Goal: Task Accomplishment & Management: Manage account settings

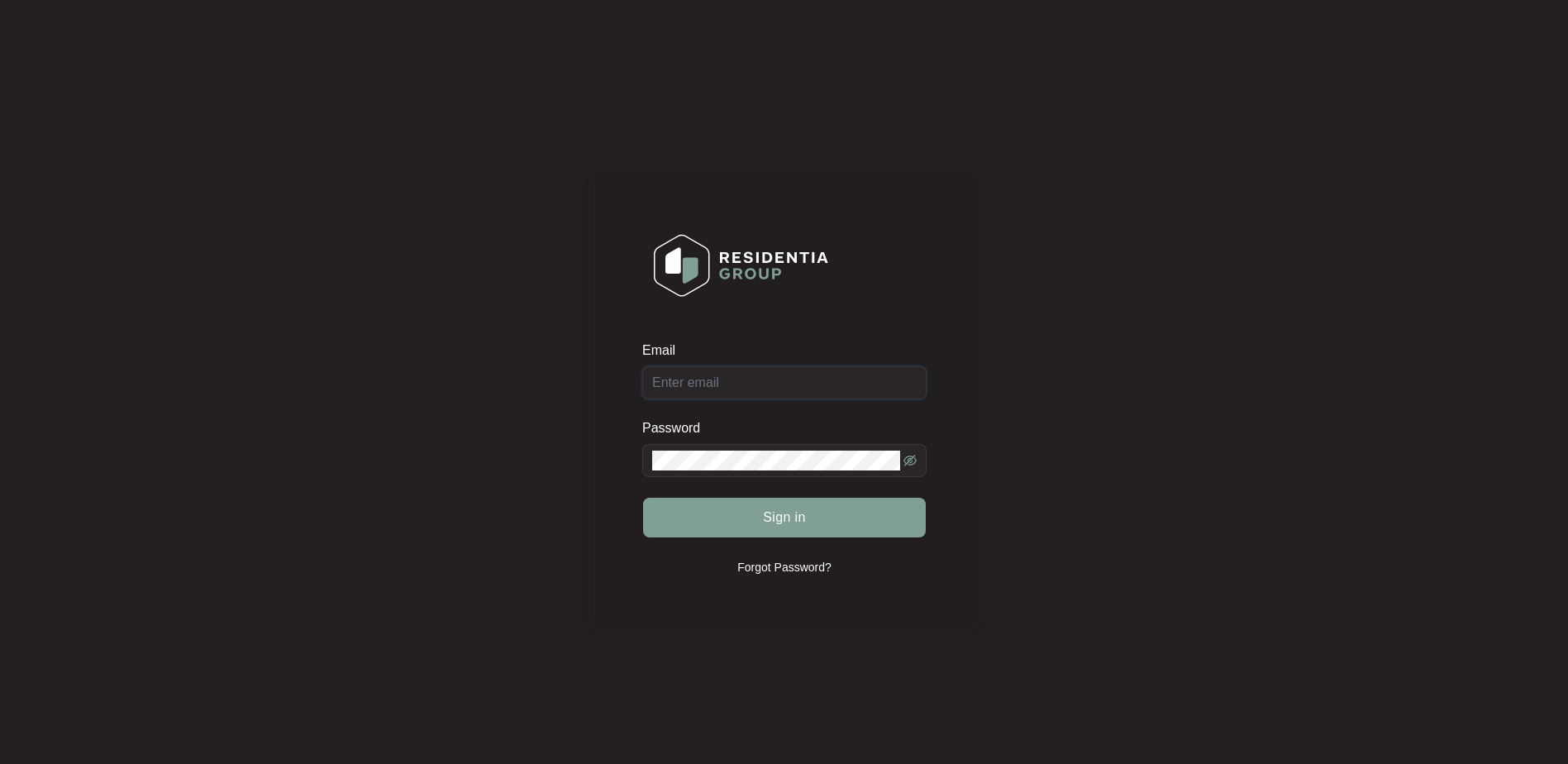
click at [705, 373] on input "Email" at bounding box center [784, 382] width 285 height 33
type input "[EMAIL_ADDRESS][DOMAIN_NAME]"
click at [643, 498] on button "Sign in" at bounding box center [784, 517] width 283 height 39
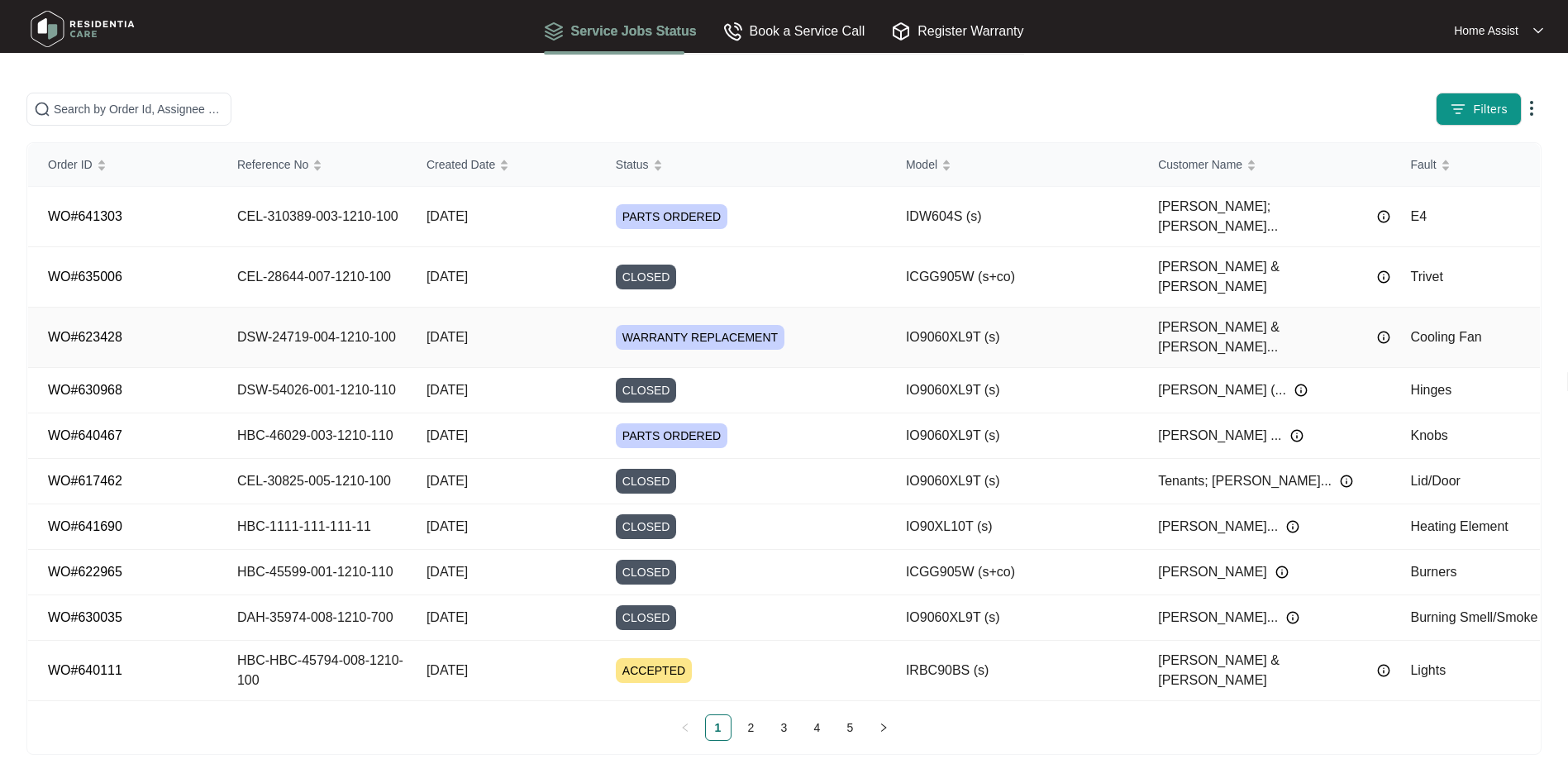
scroll to position [16, 0]
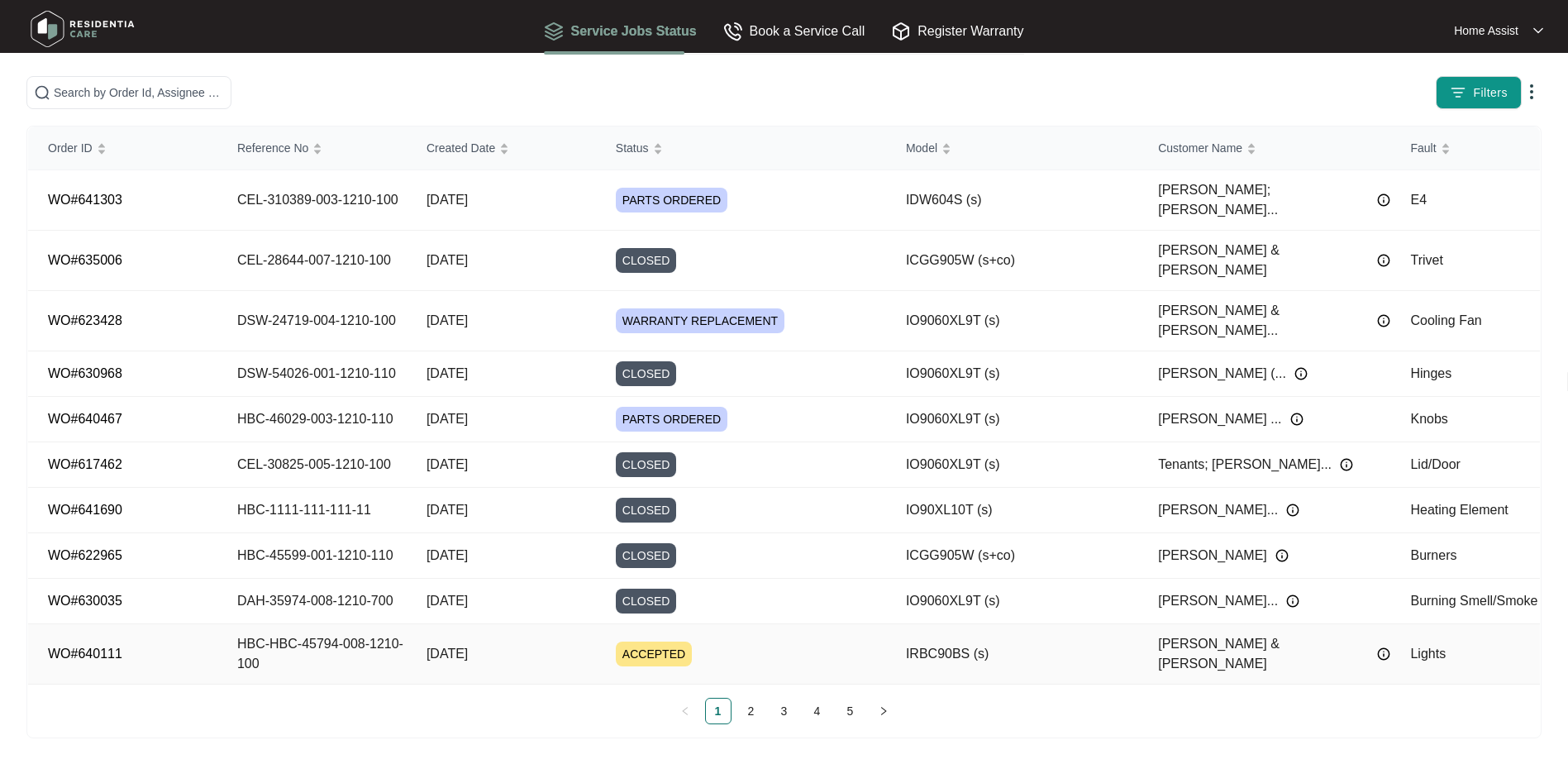
click at [366, 624] on td "HBC-HBC-45794-008-1210-100" at bounding box center [312, 654] width 189 height 60
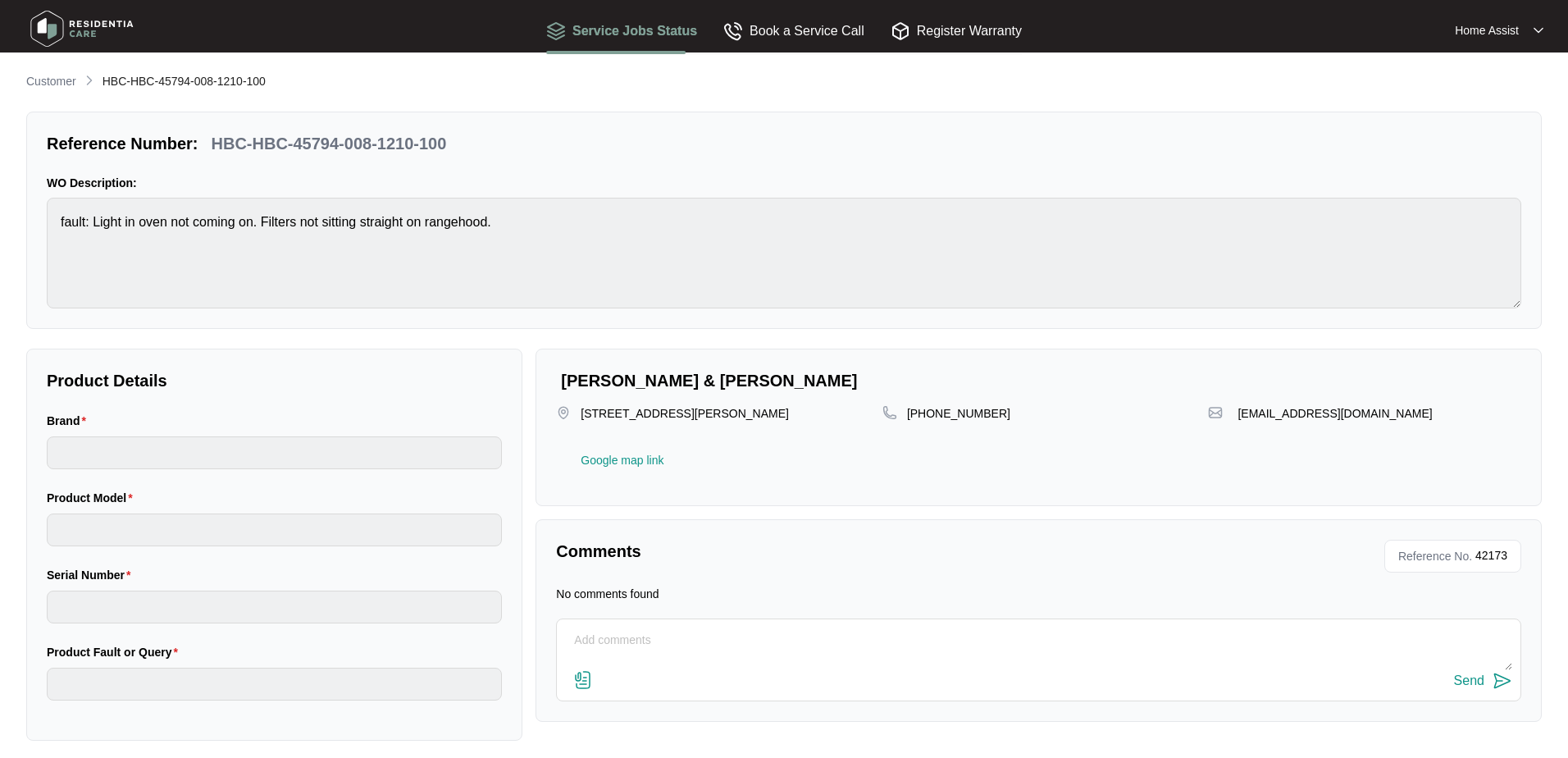
type input "inalto"
type input "IRBC90BS (s)"
type input "Lights"
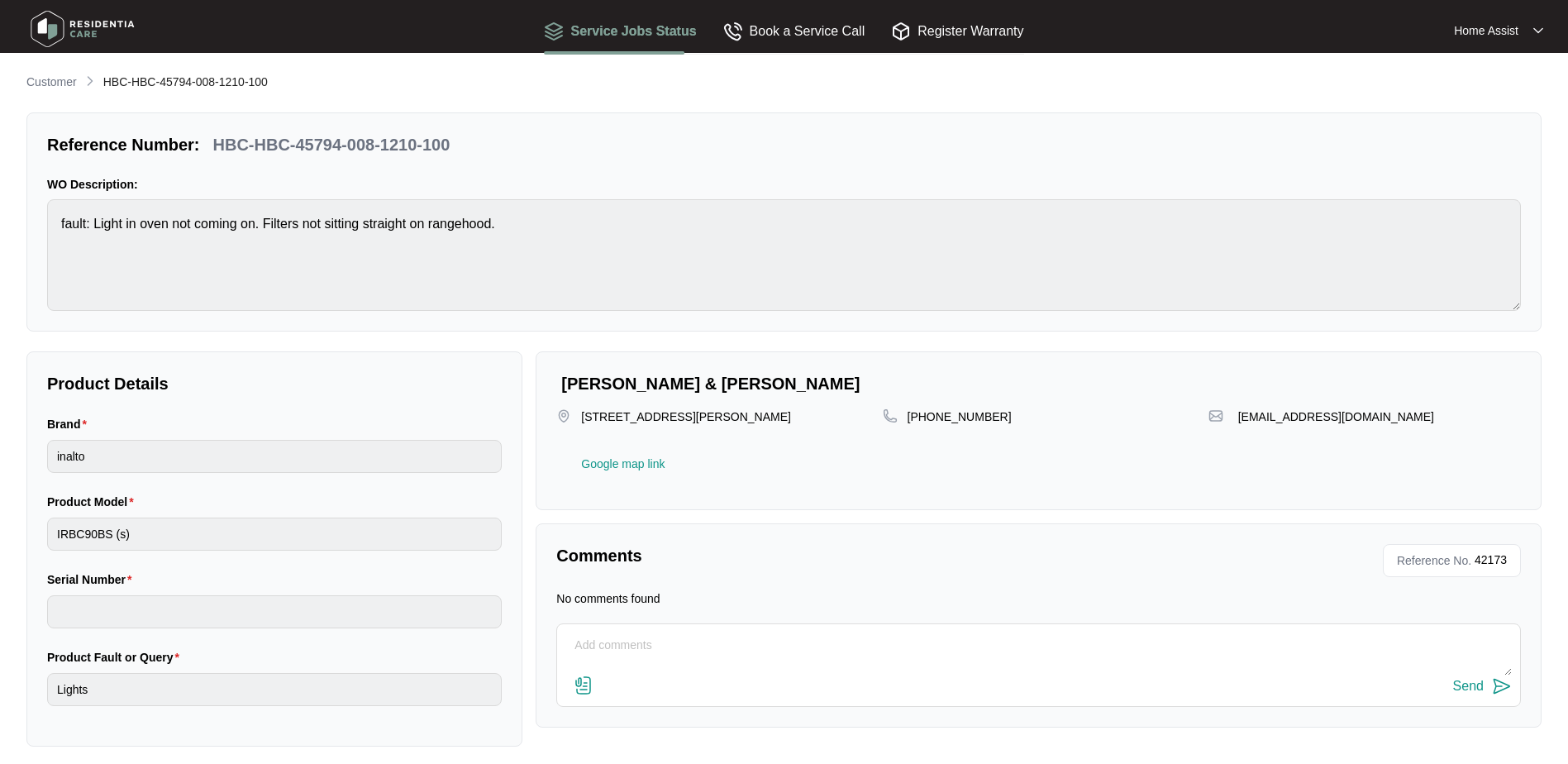
scroll to position [9, 0]
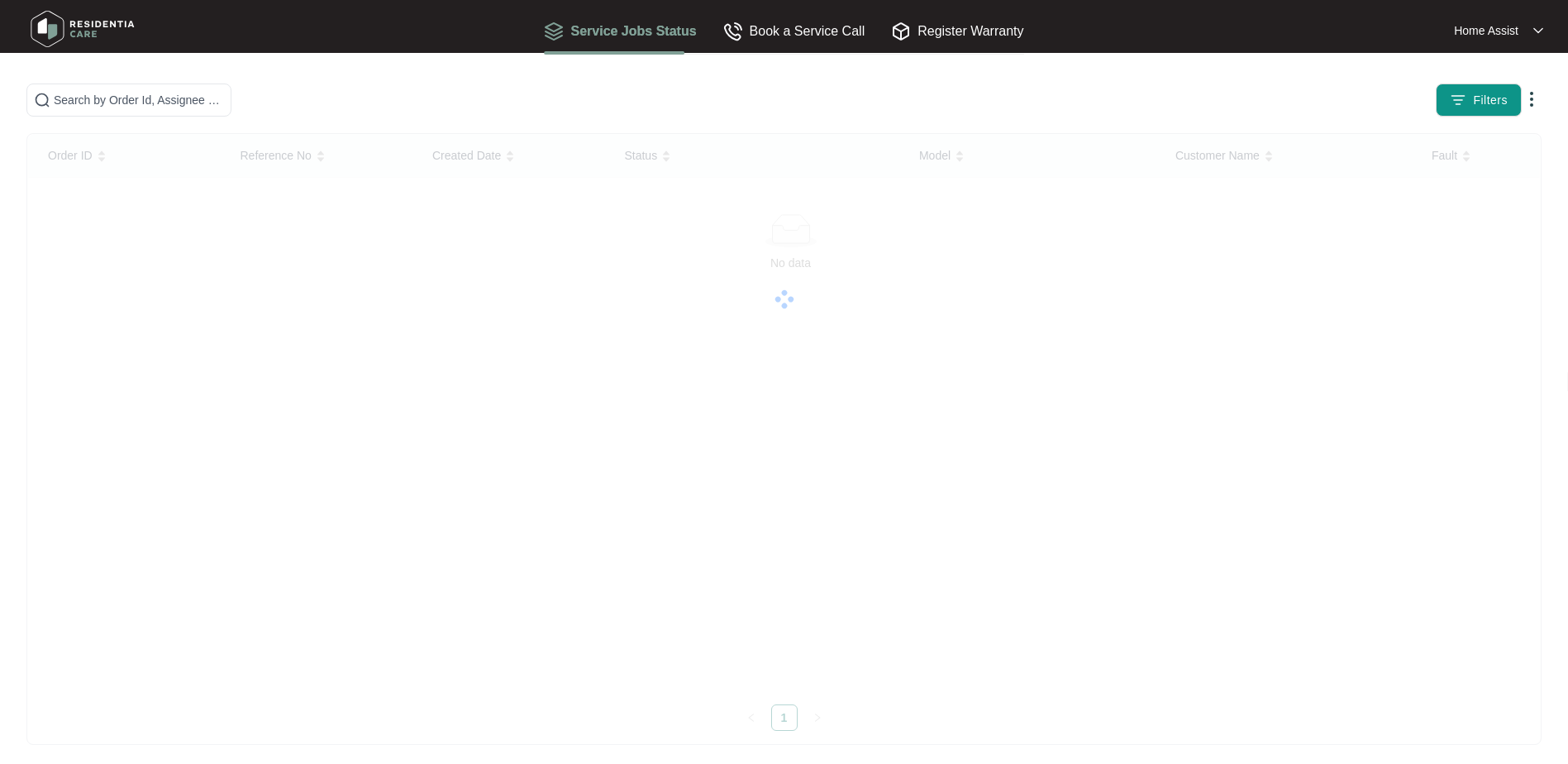
scroll to position [16, 0]
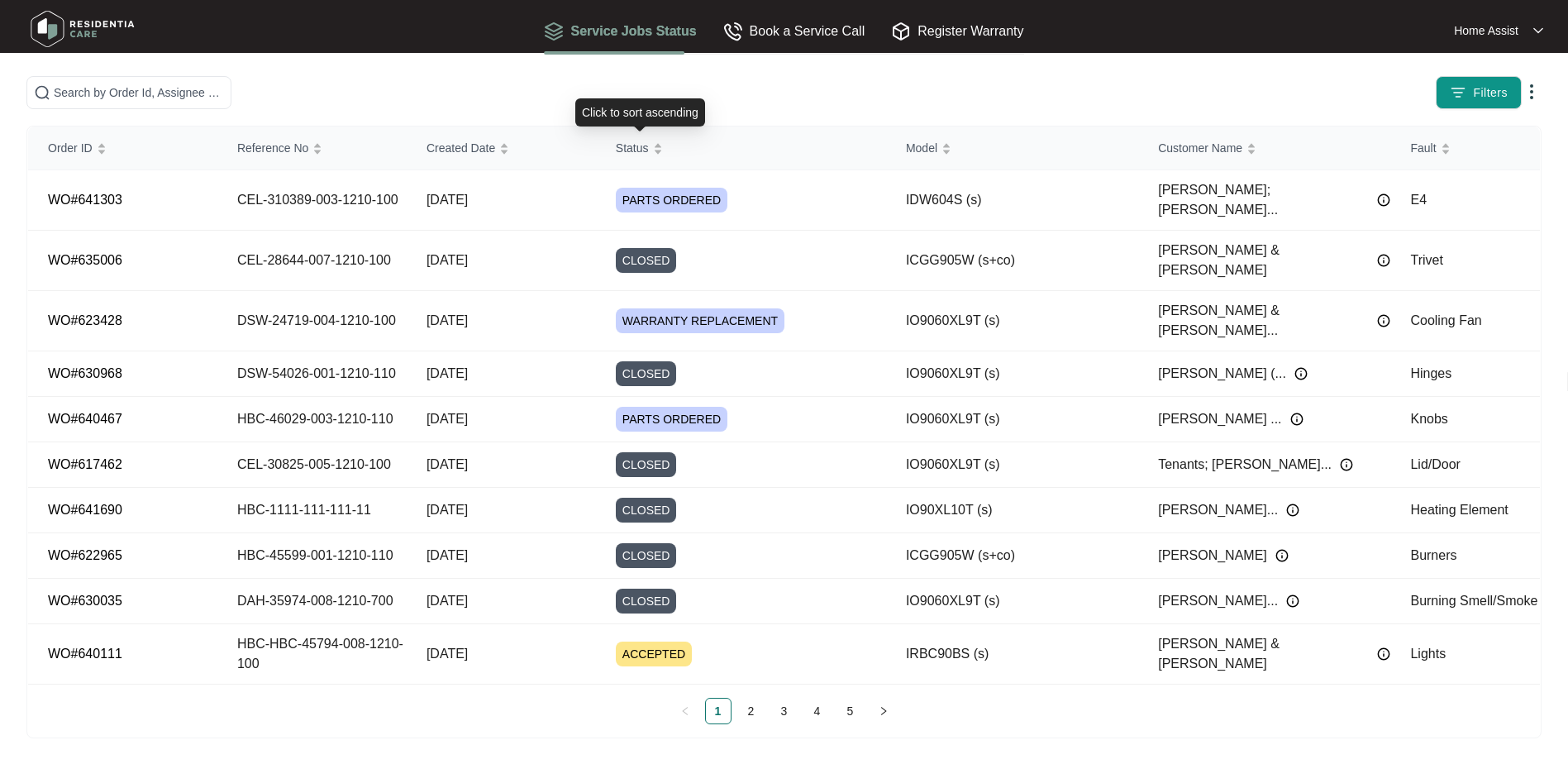
click at [633, 136] on div "Status" at bounding box center [639, 147] width 47 height 23
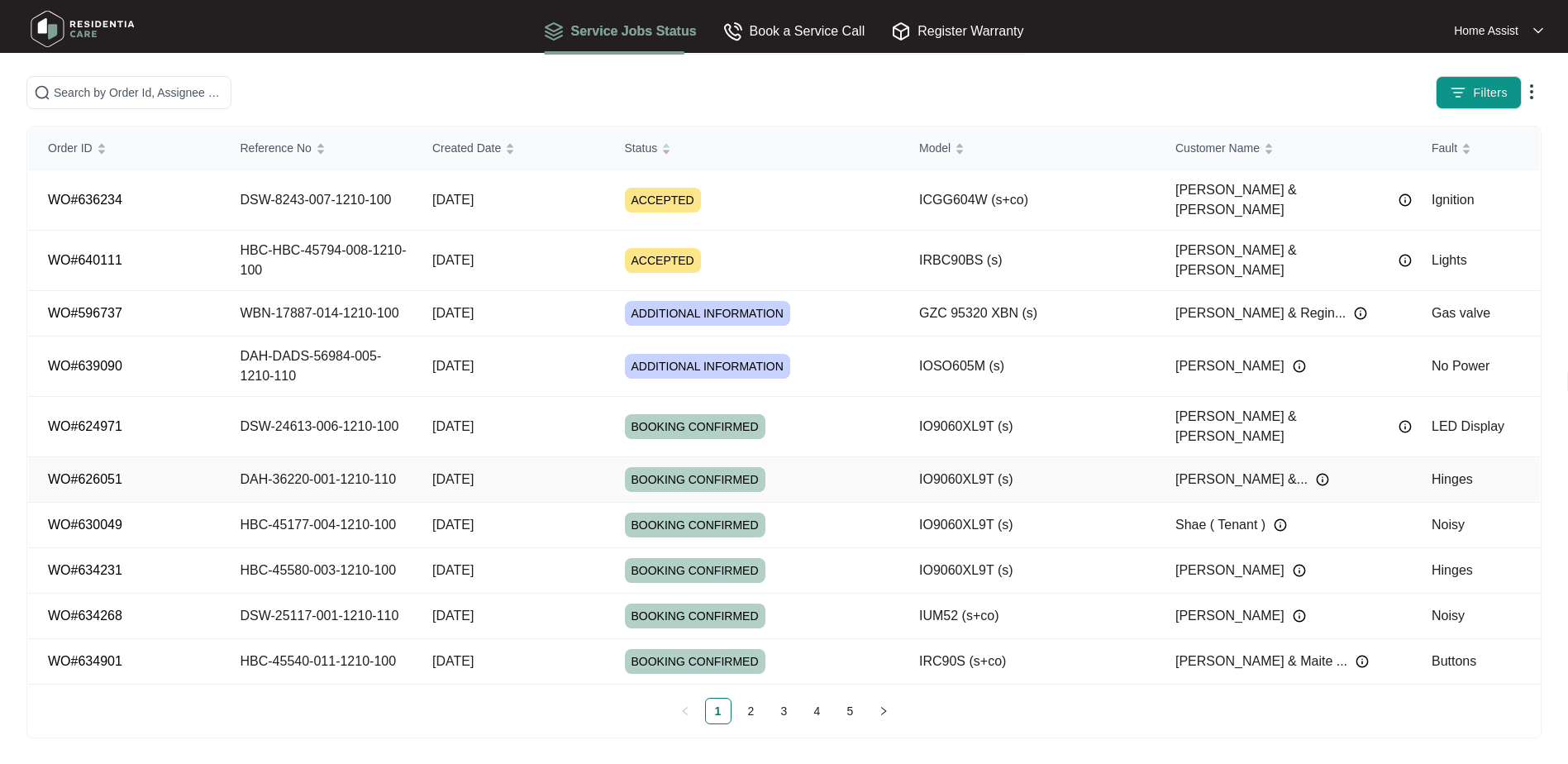
click at [336, 457] on td "DAH-36220-001-1210-110" at bounding box center [317, 480] width 193 height 46
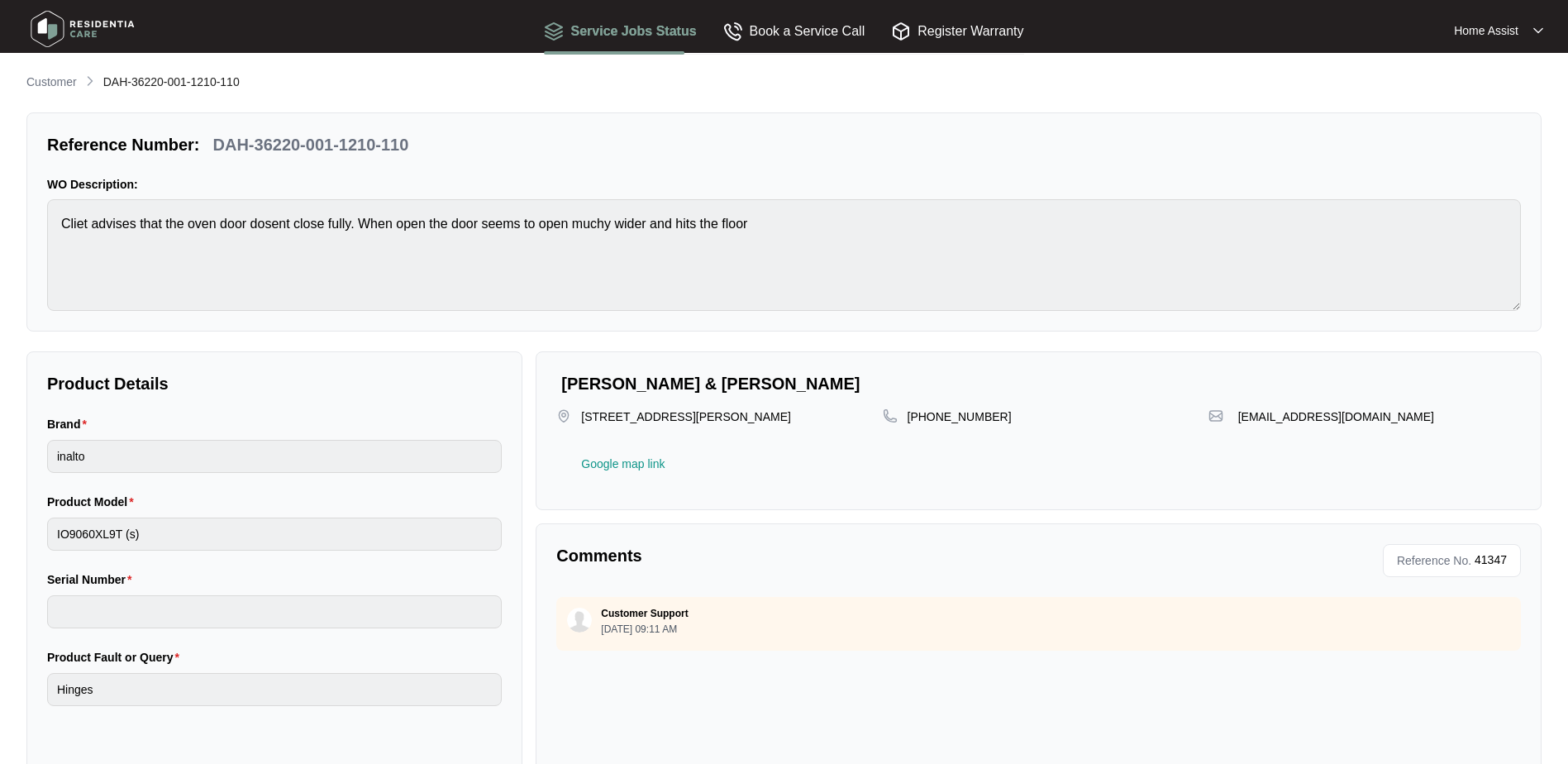
scroll to position [16, 0]
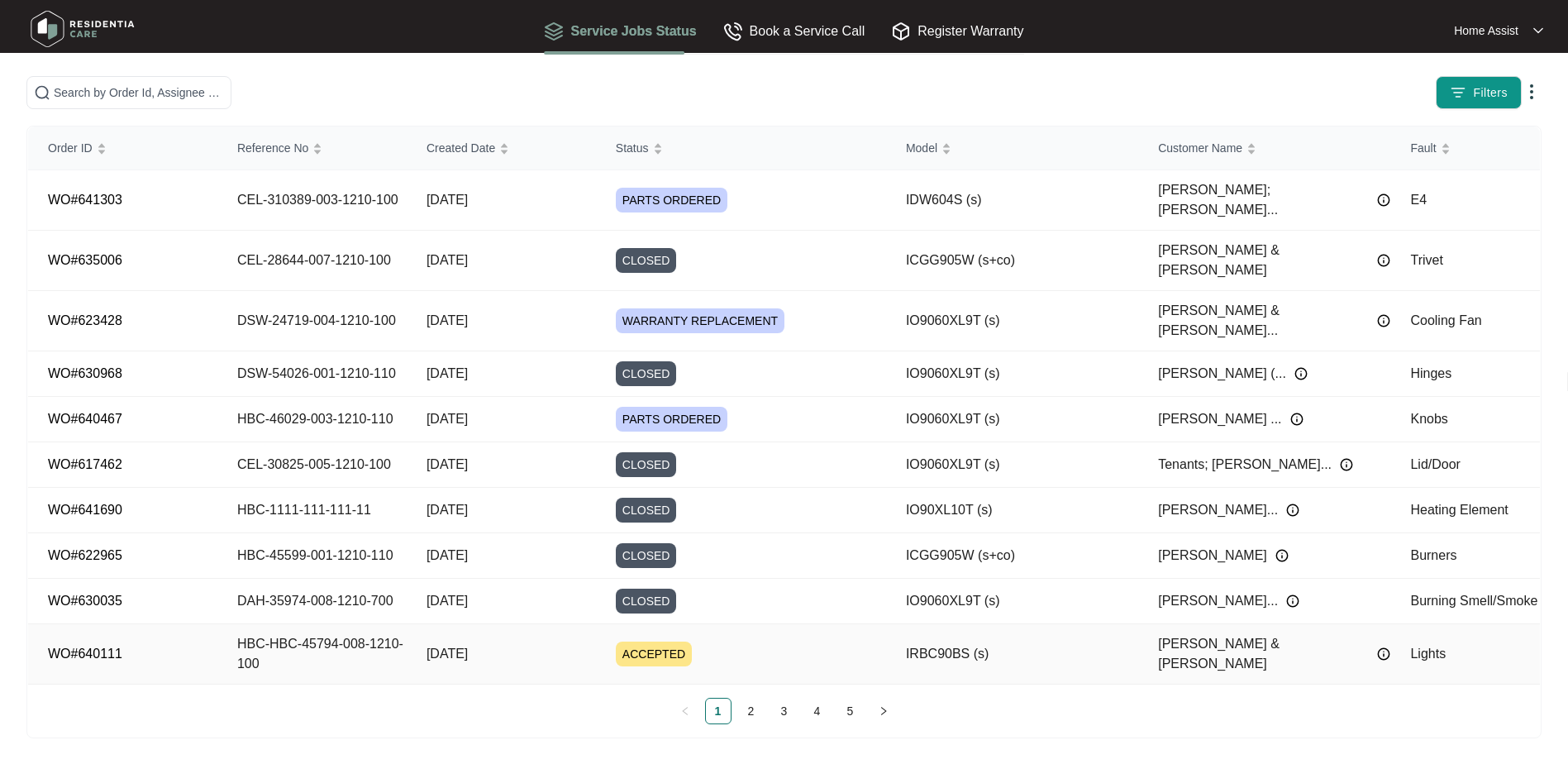
click at [299, 624] on td "HBC-HBC-45794-008-1210-100" at bounding box center [312, 654] width 189 height 60
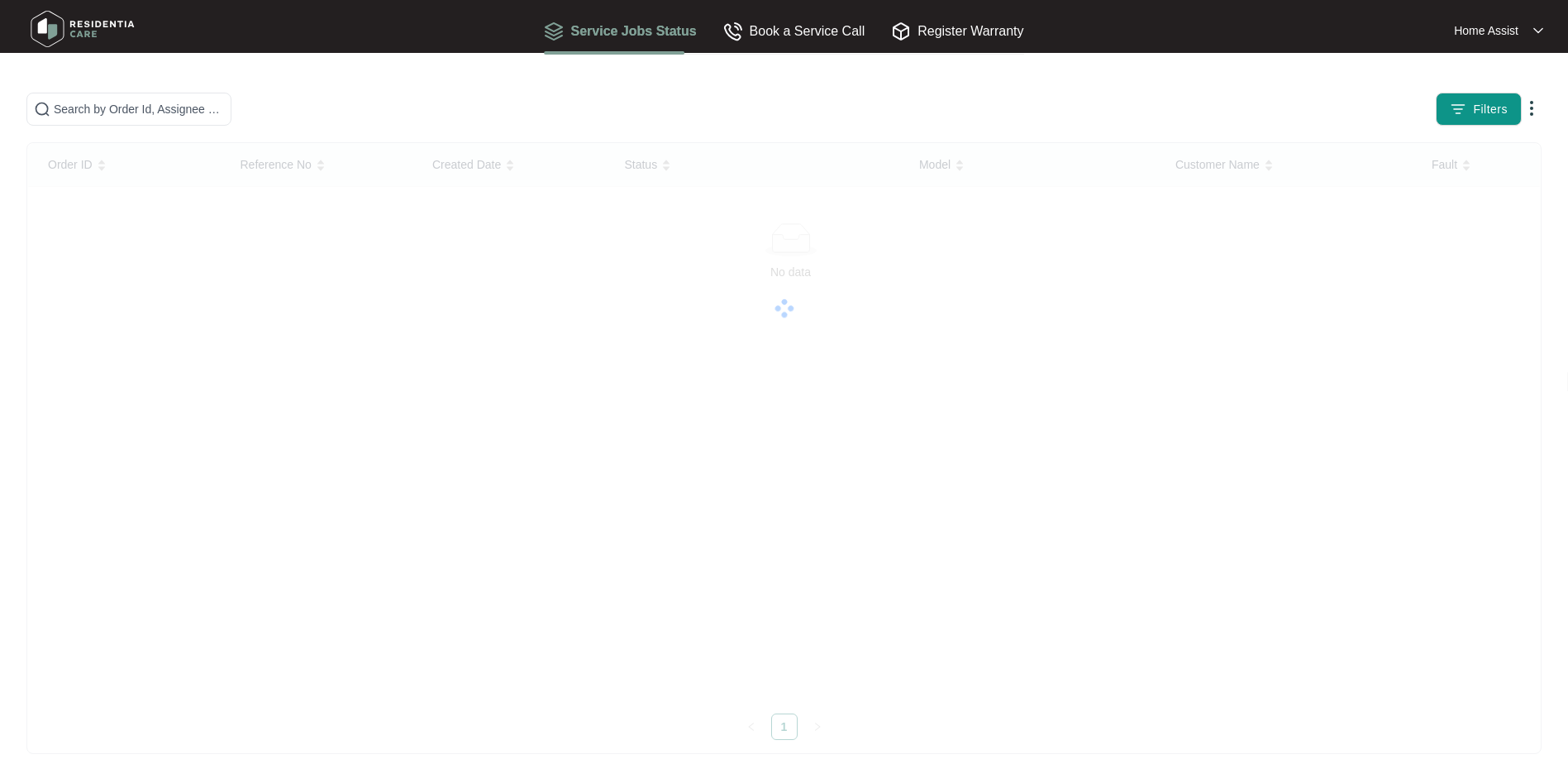
scroll to position [16, 0]
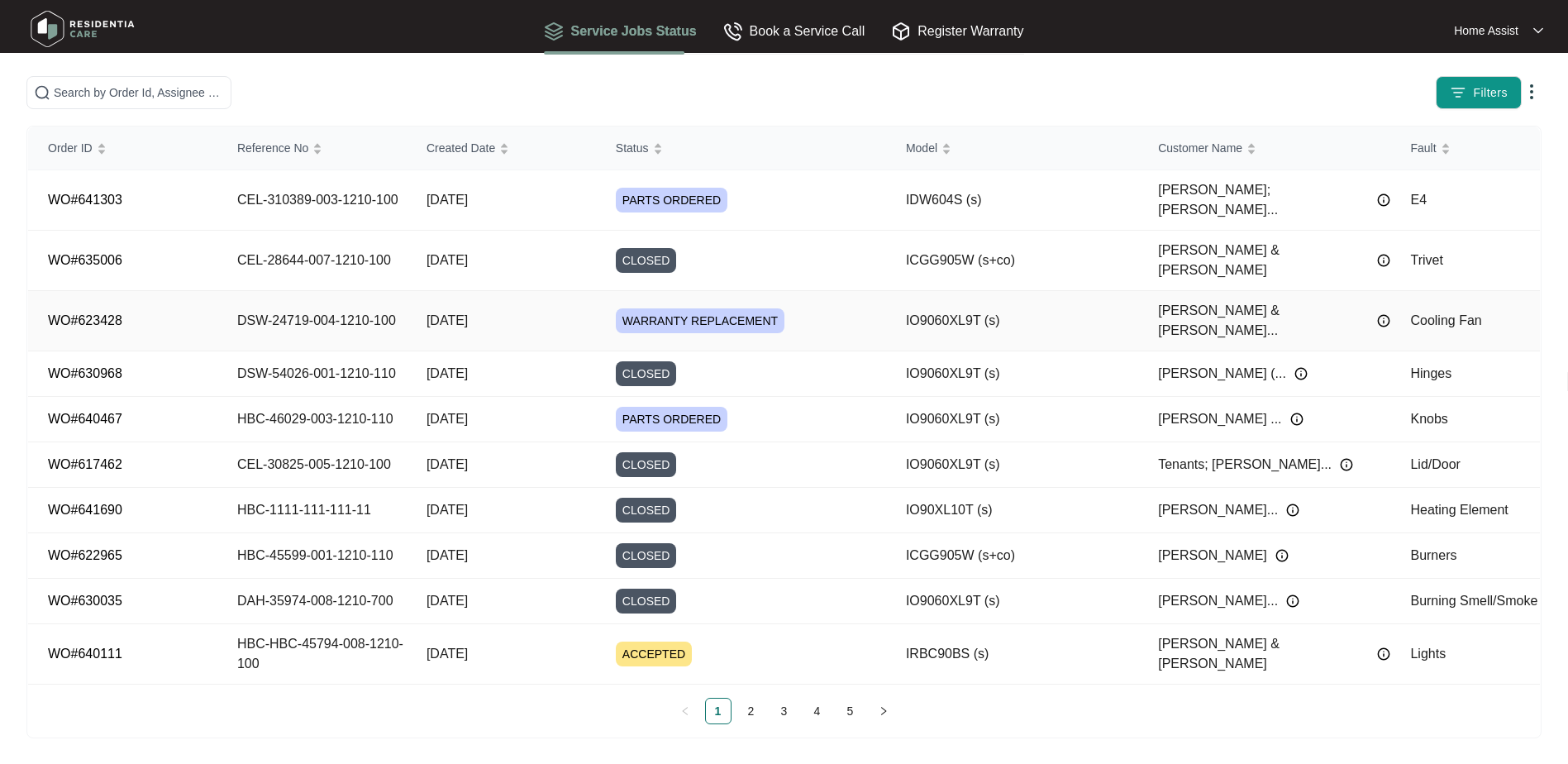
click at [672, 308] on span "WARRANTY REPLACEMENT" at bounding box center [700, 320] width 168 height 25
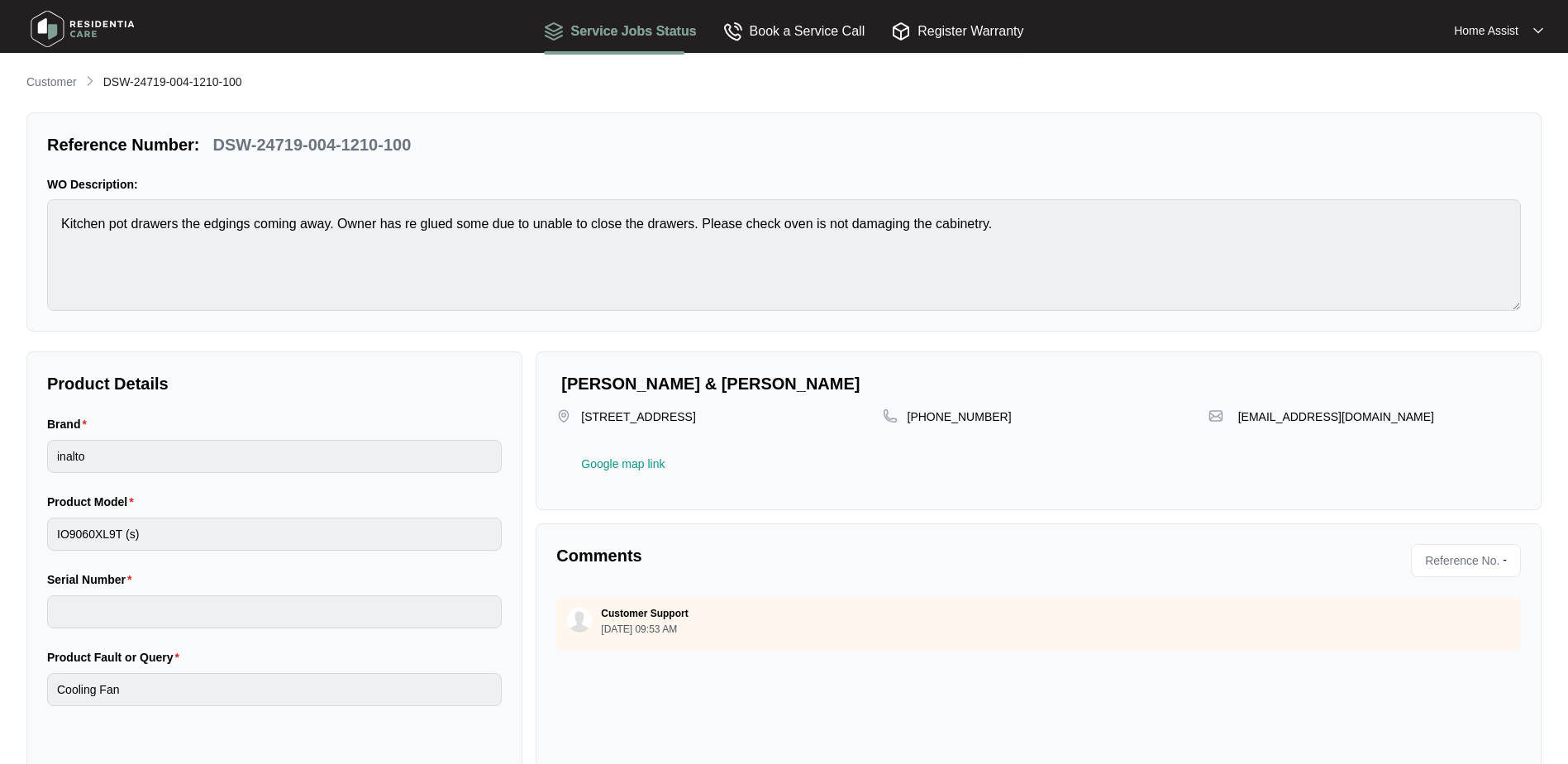
click at [45, 77] on p "Customer" at bounding box center [51, 81] width 50 height 16
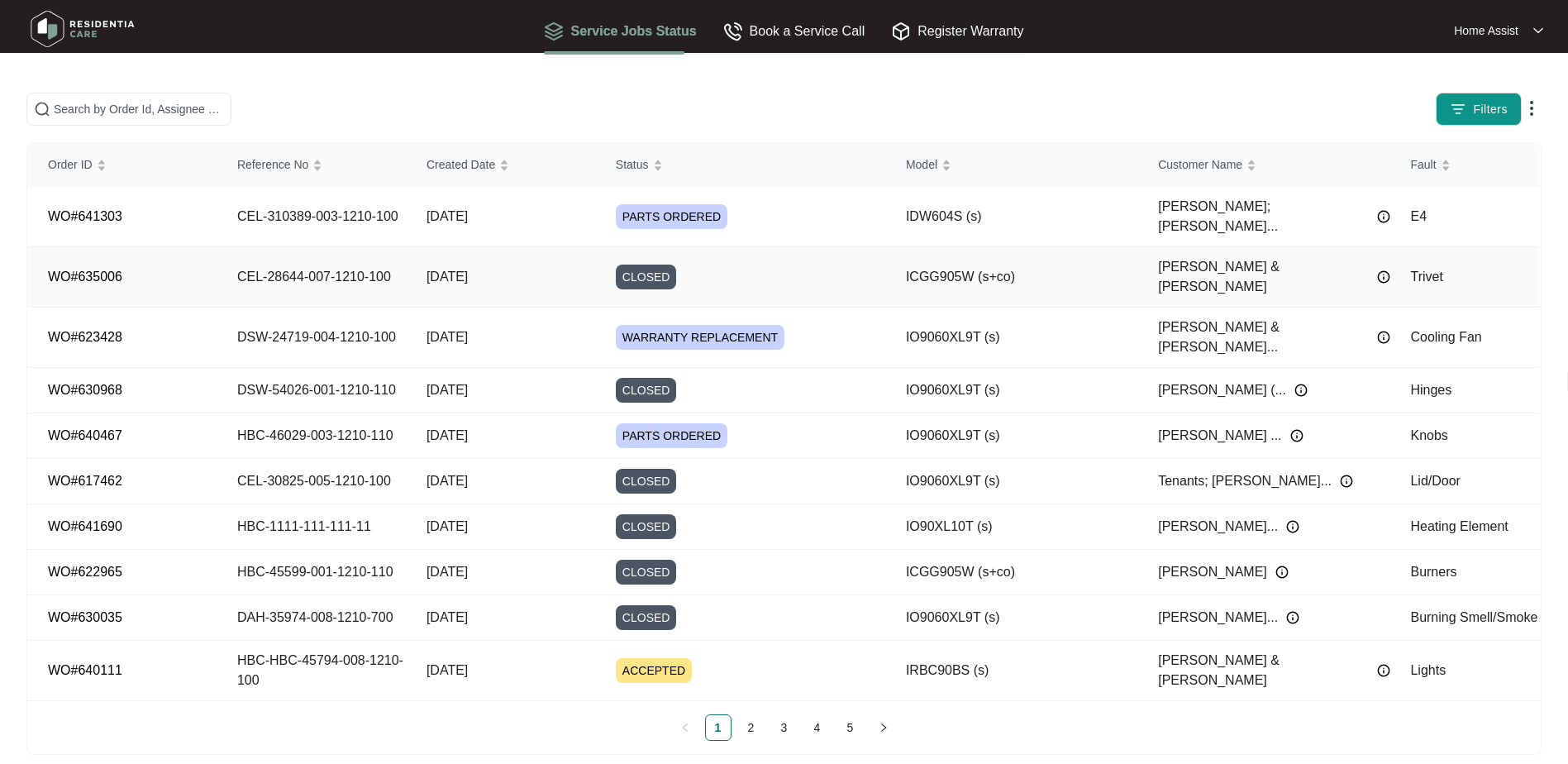
click at [343, 255] on td "CEL-28644-007-1210-100" at bounding box center [312, 277] width 189 height 60
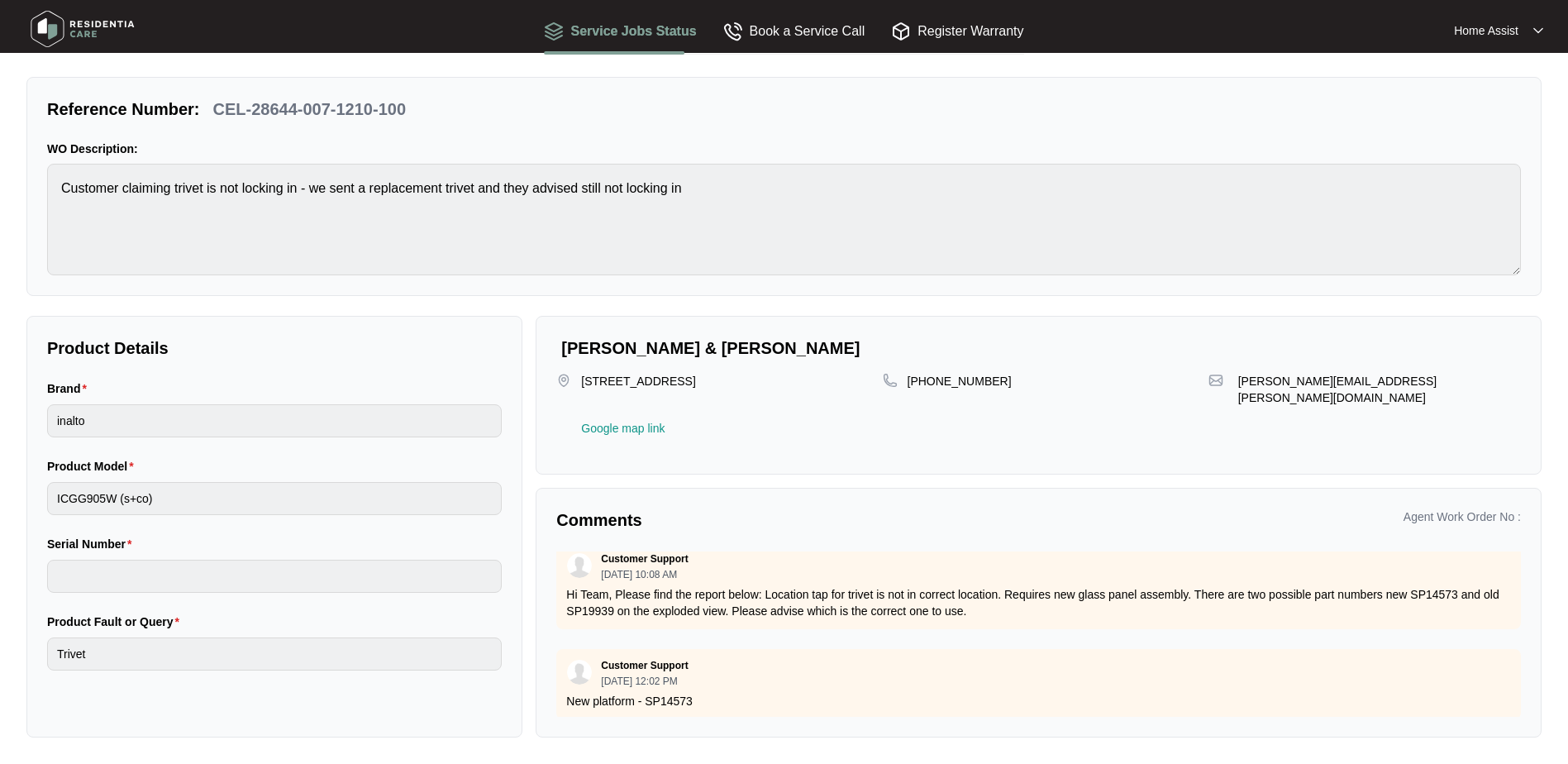
scroll to position [114, 0]
drag, startPoint x: 567, startPoint y: 598, endPoint x: 993, endPoint y: 612, distance: 426.2
click at [993, 612] on div "Customer Support [DATE] 10:08 AM Hi Team, Please find the report below: Locatio…" at bounding box center [1038, 583] width 964 height 87
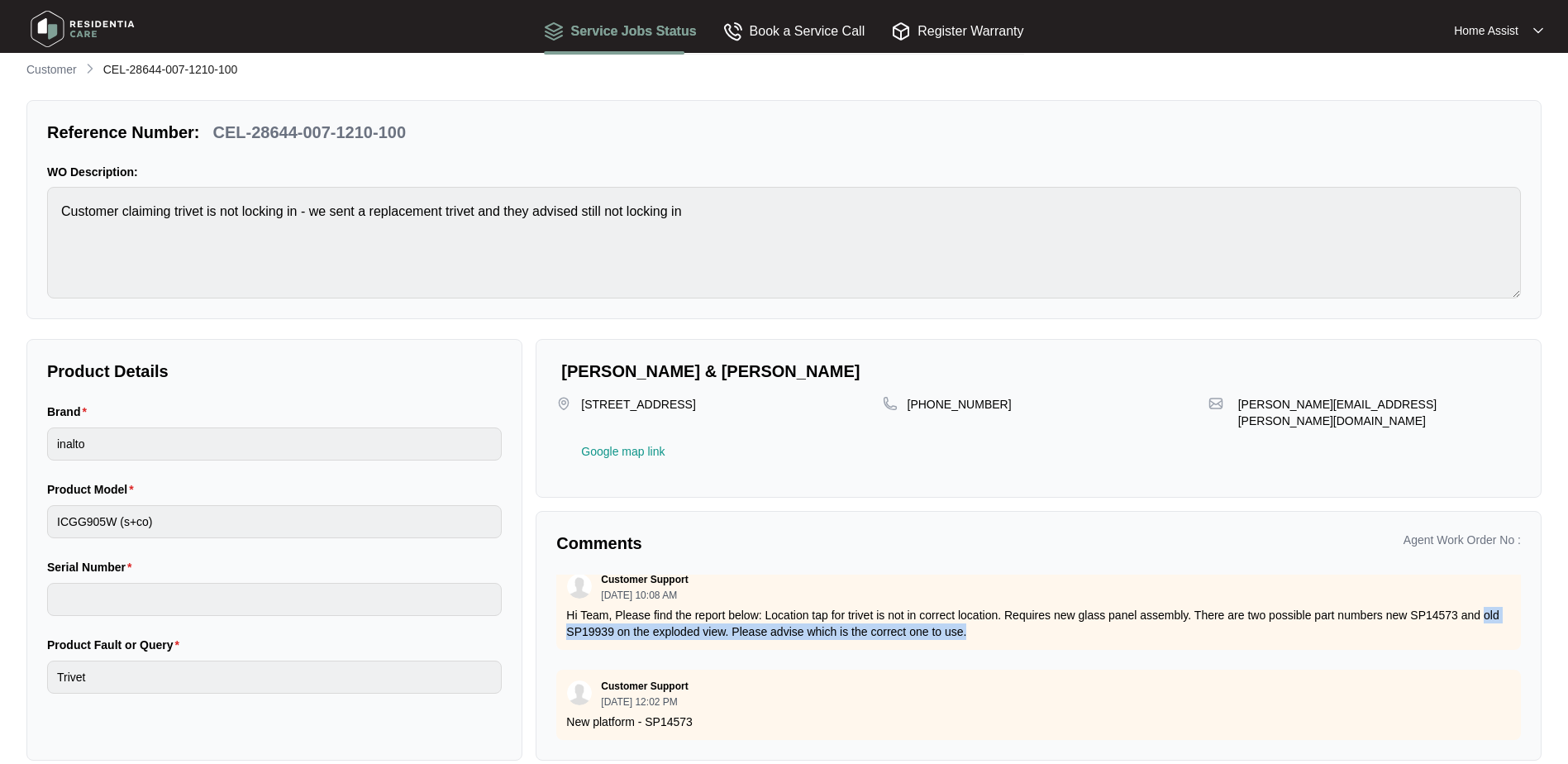
scroll to position [0, 0]
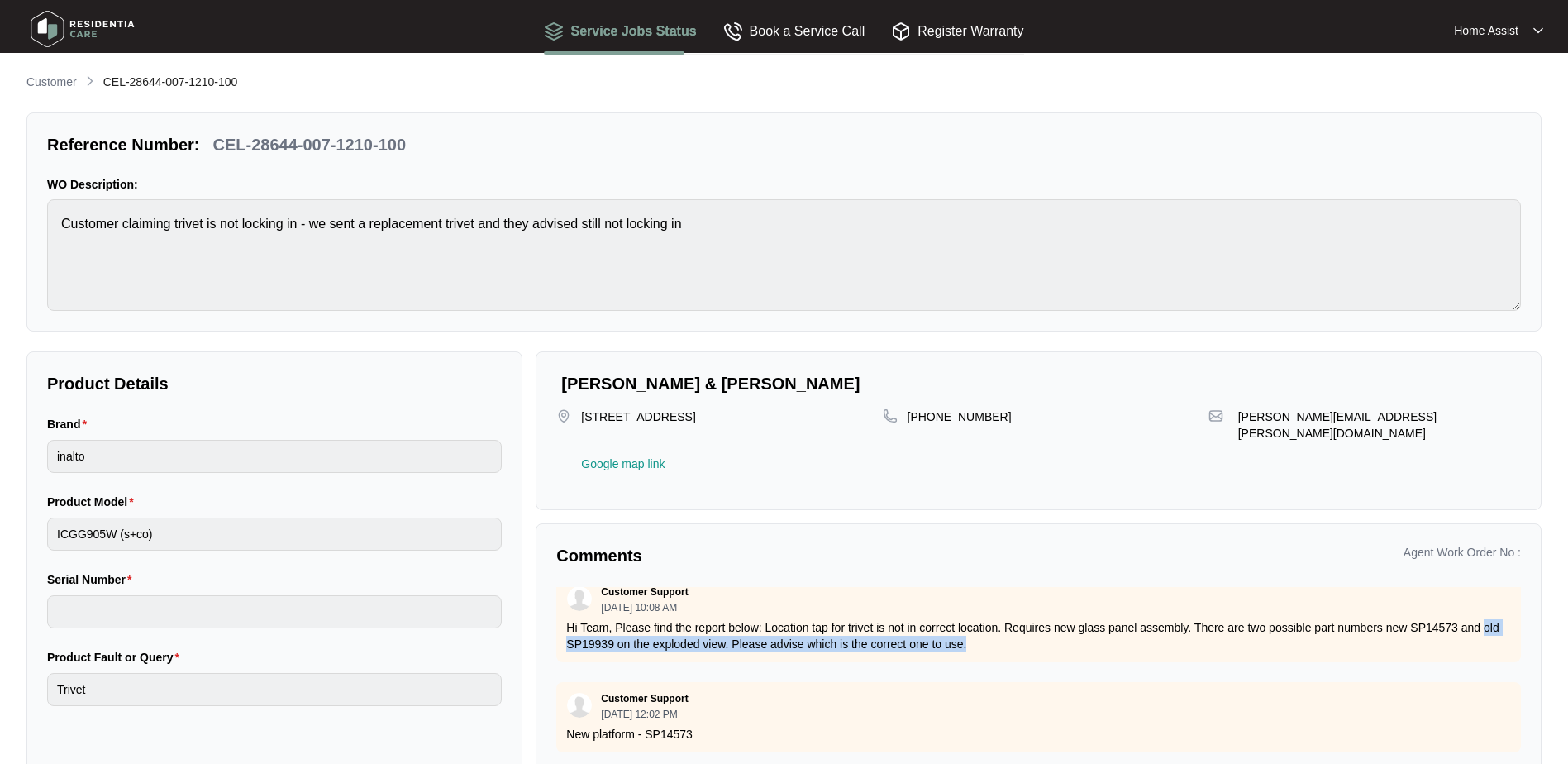
click at [61, 82] on p "Customer" at bounding box center [51, 81] width 50 height 16
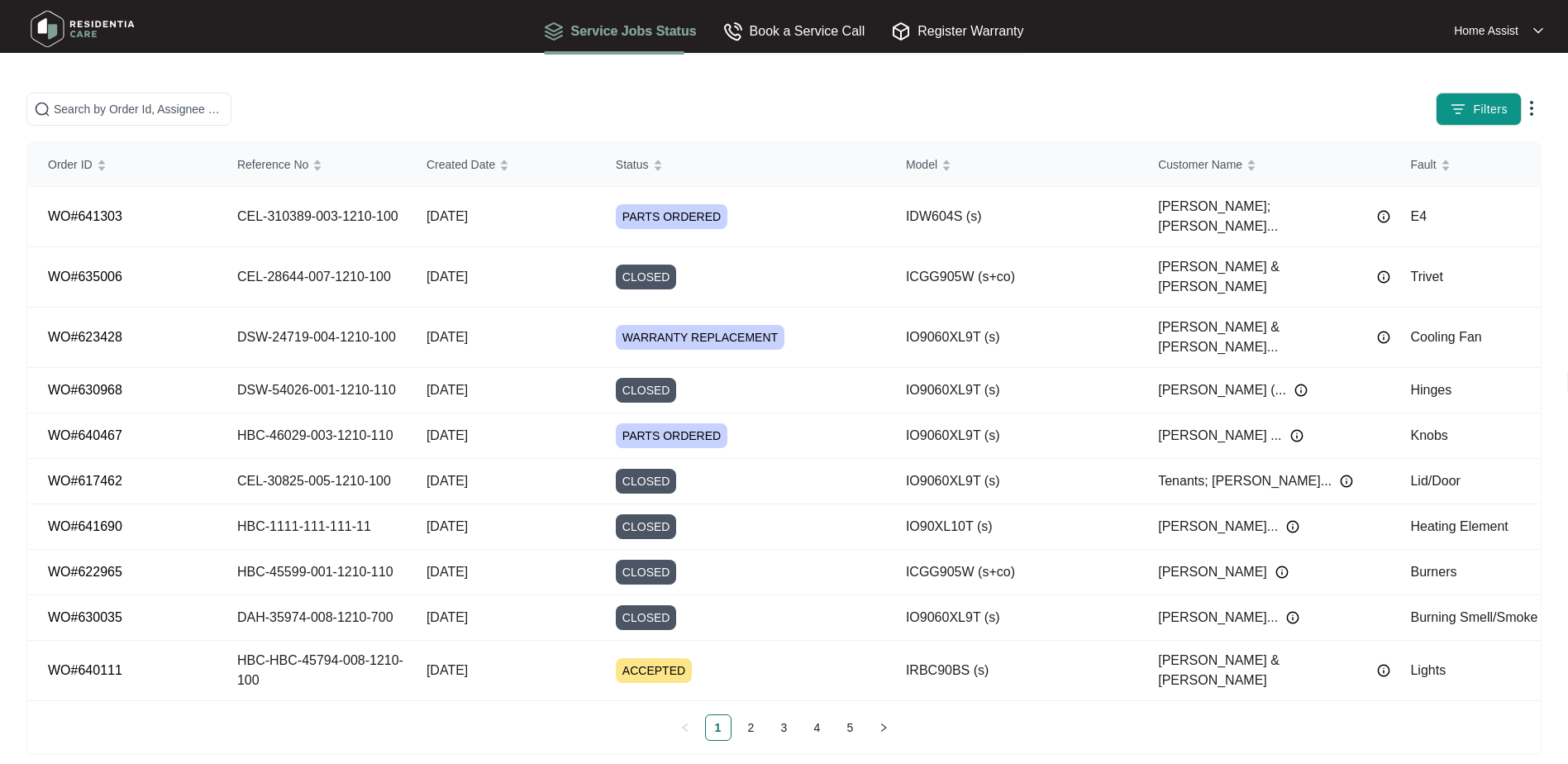
click at [749, 721] on link "2" at bounding box center [751, 727] width 25 height 25
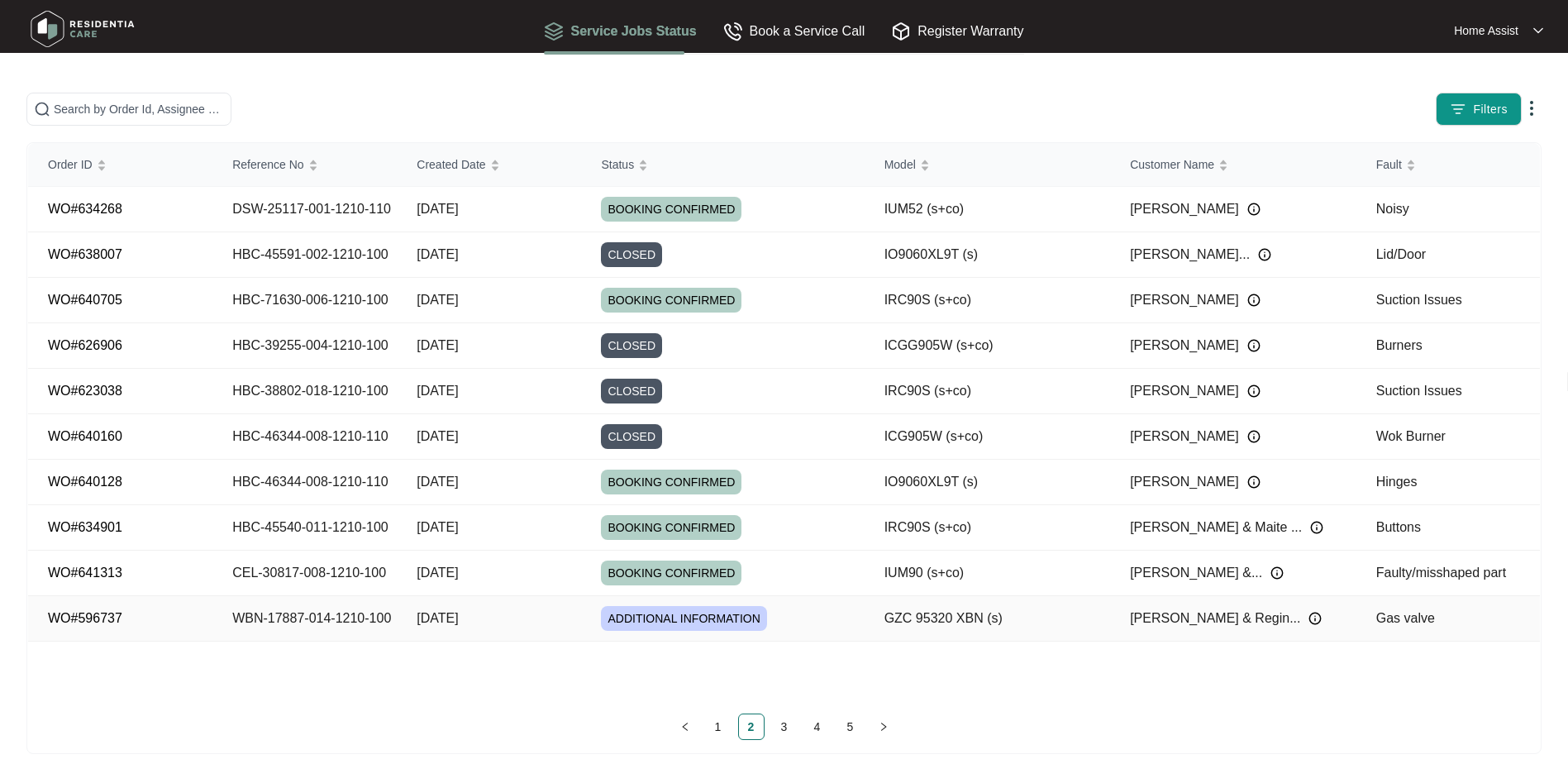
click at [344, 622] on td "WBN-17887-014-1210-100" at bounding box center [304, 619] width 184 height 46
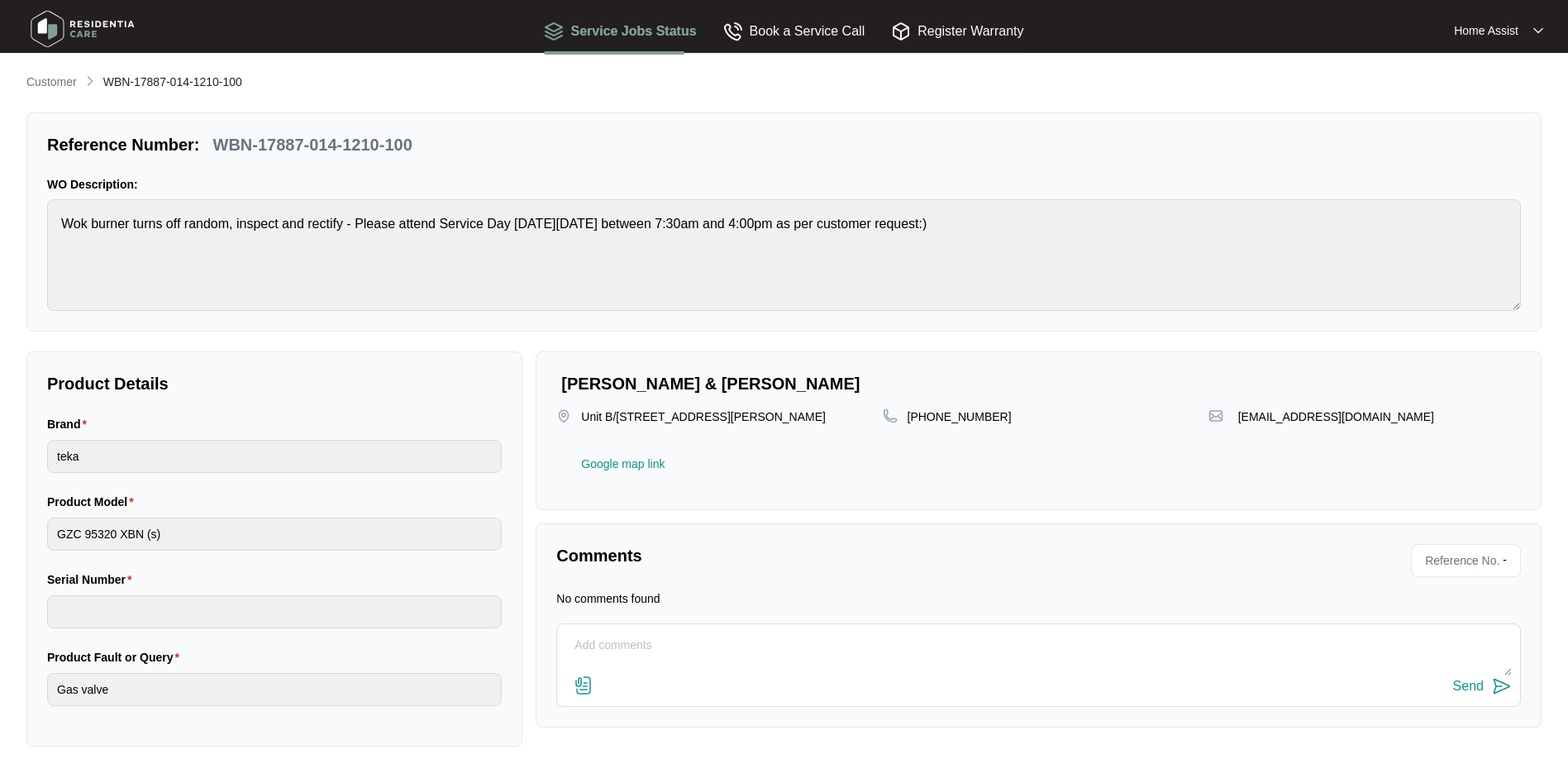
click at [56, 81] on p "Customer" at bounding box center [51, 81] width 50 height 16
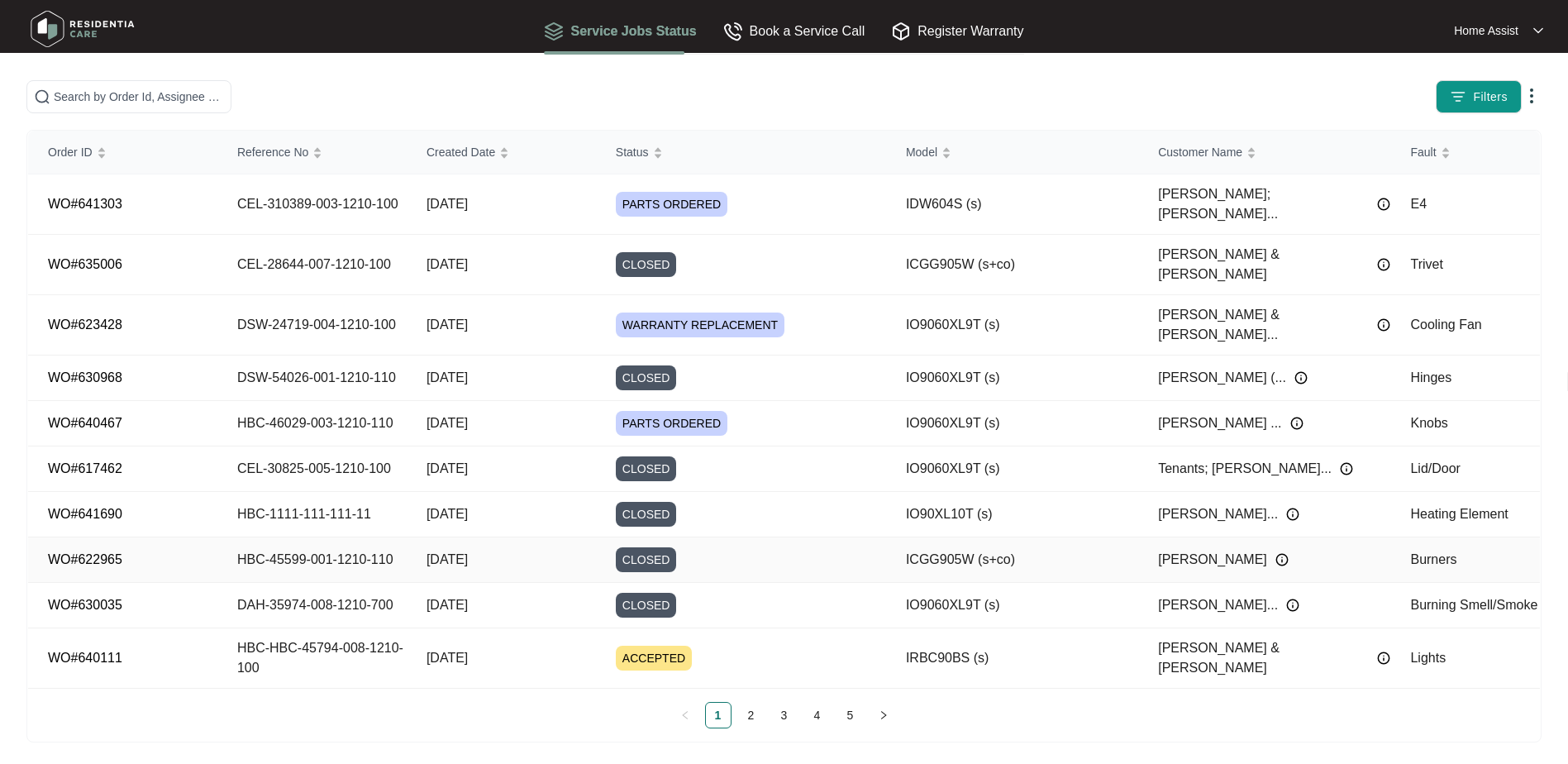
scroll to position [16, 0]
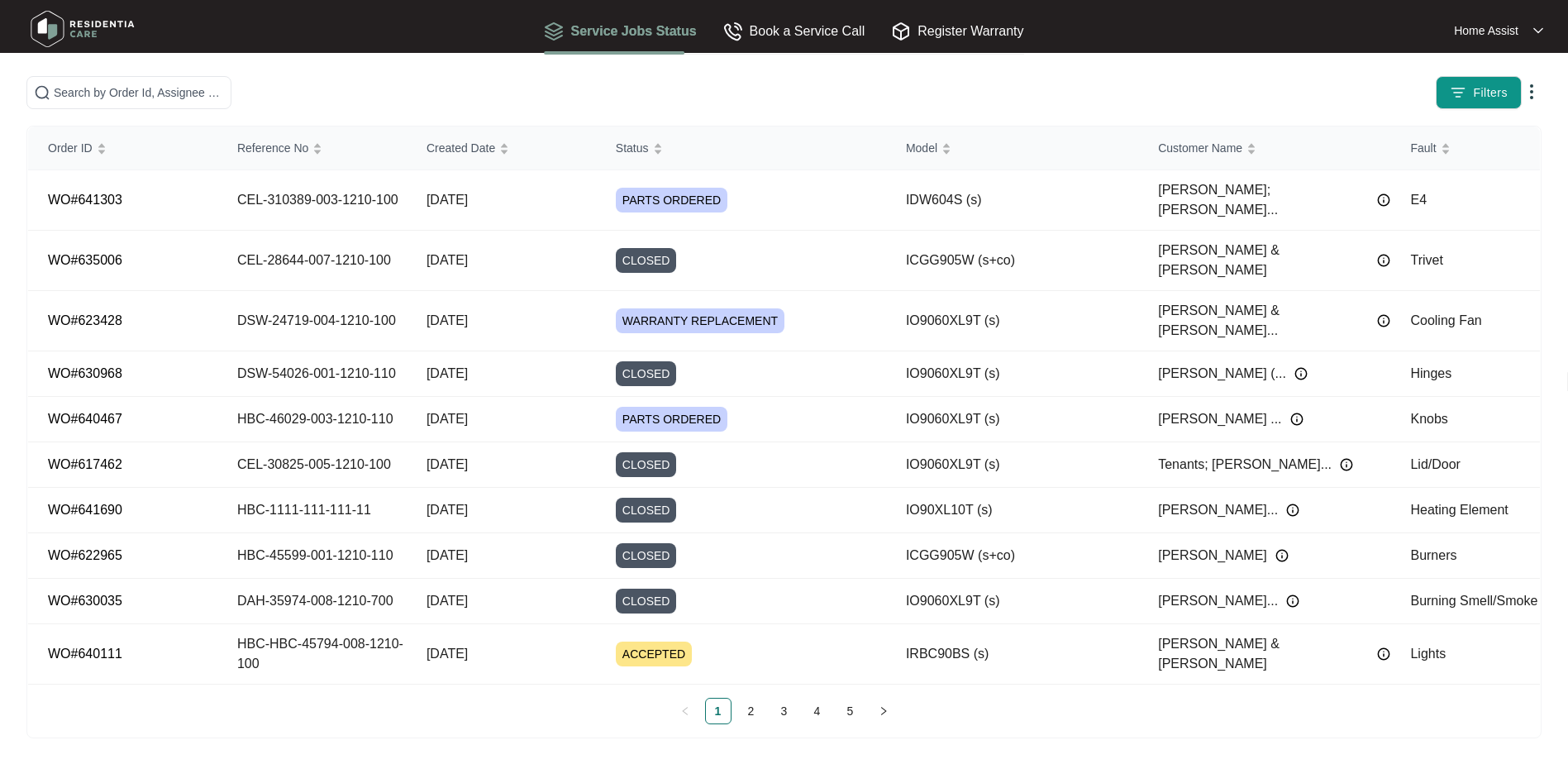
click at [788, 710] on link "3" at bounding box center [784, 710] width 25 height 25
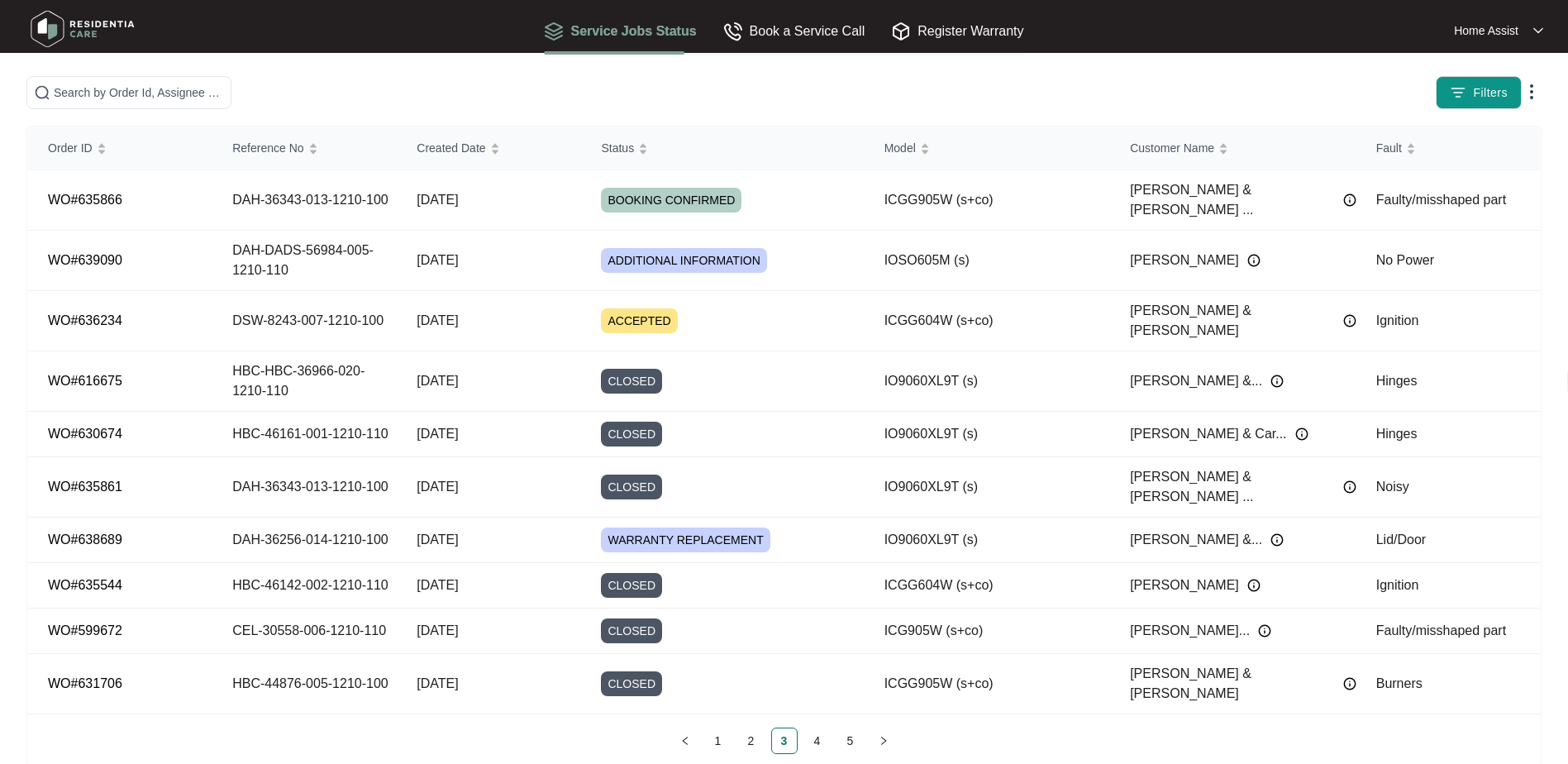
click at [820, 728] on link "4" at bounding box center [817, 740] width 25 height 25
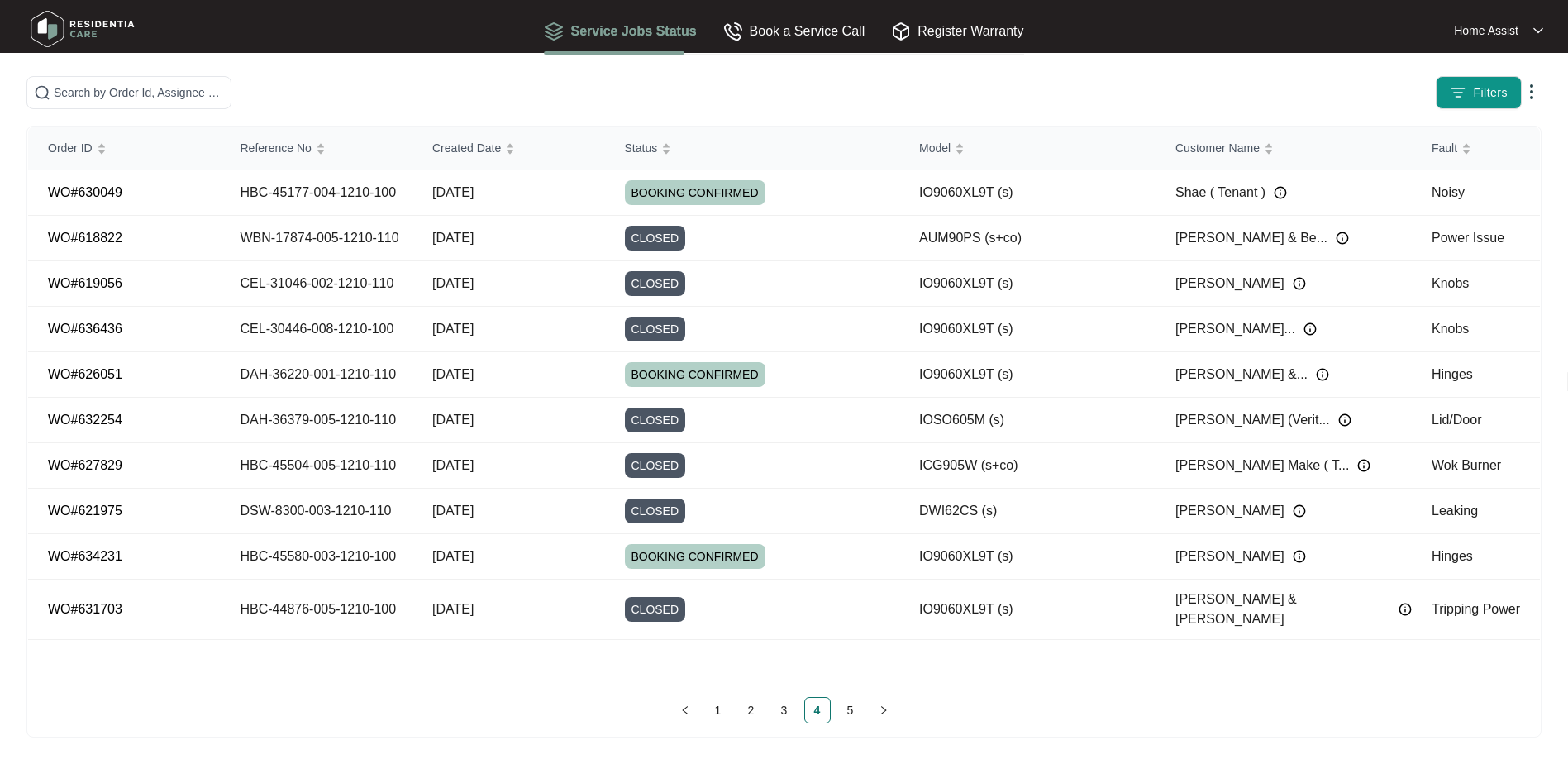
click at [845, 708] on link "5" at bounding box center [850, 710] width 25 height 25
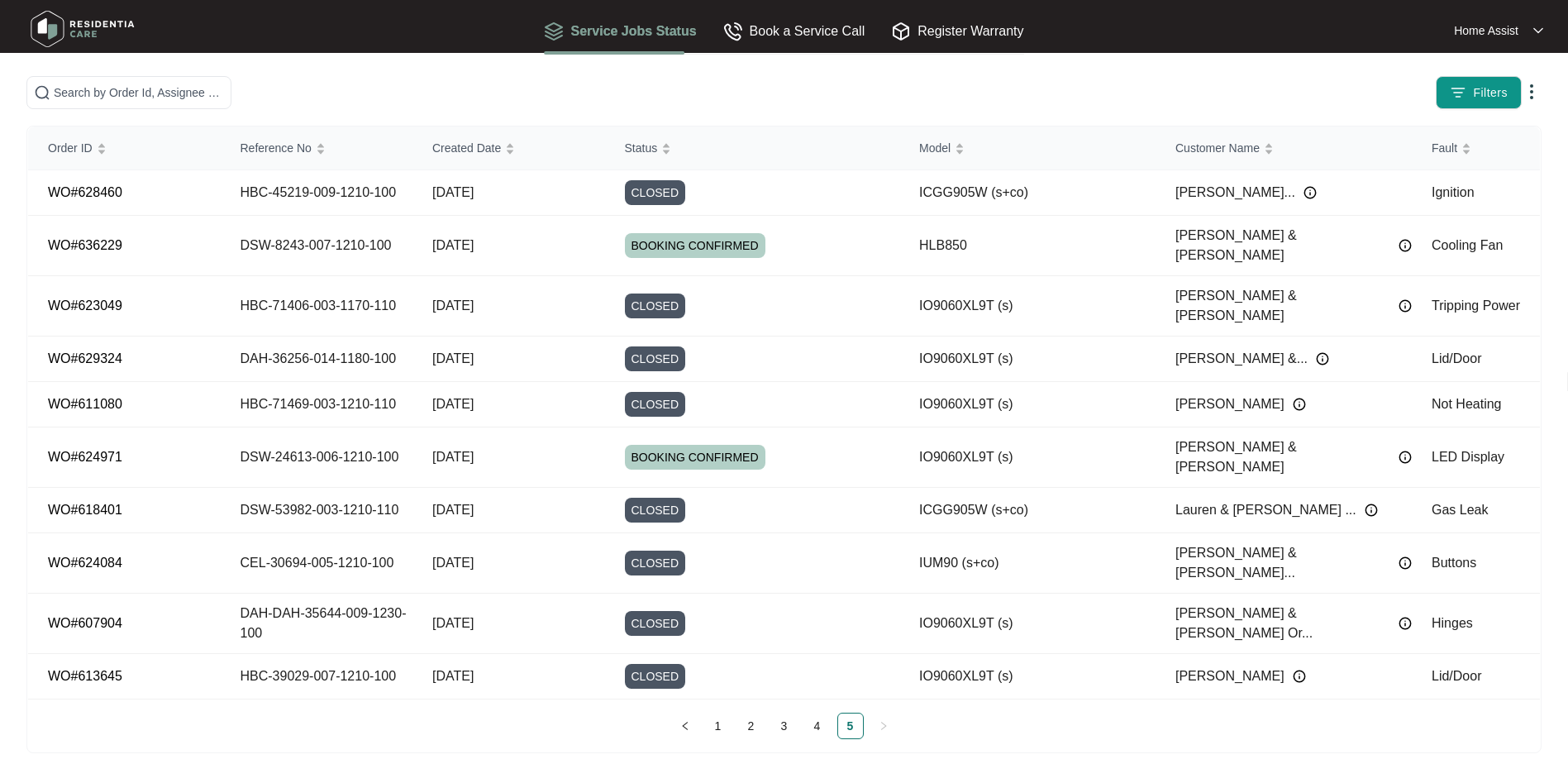
click at [818, 714] on link "4" at bounding box center [817, 726] width 25 height 25
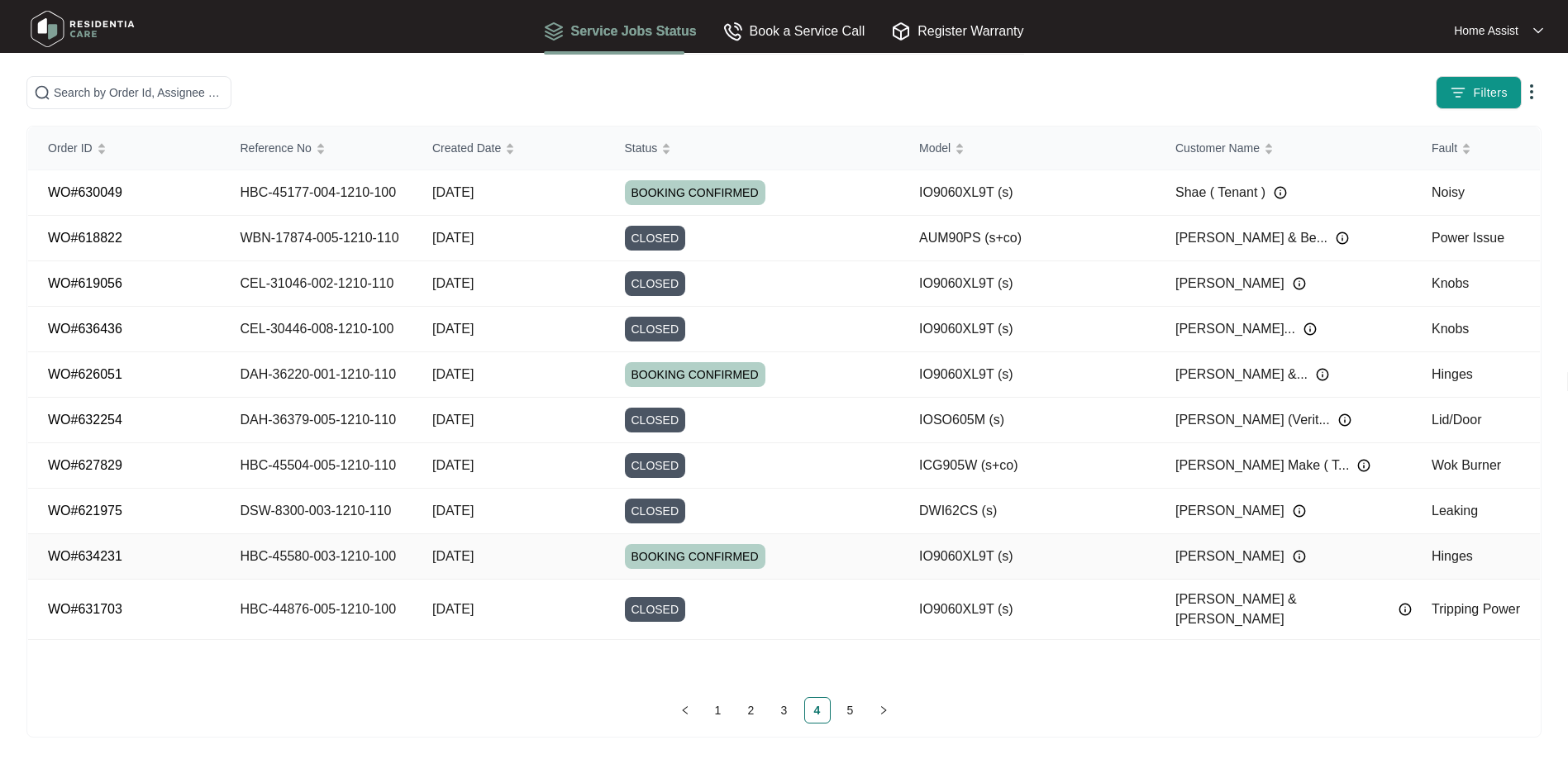
click at [407, 558] on td "HBC-45580-003-1210-100" at bounding box center [317, 557] width 193 height 46
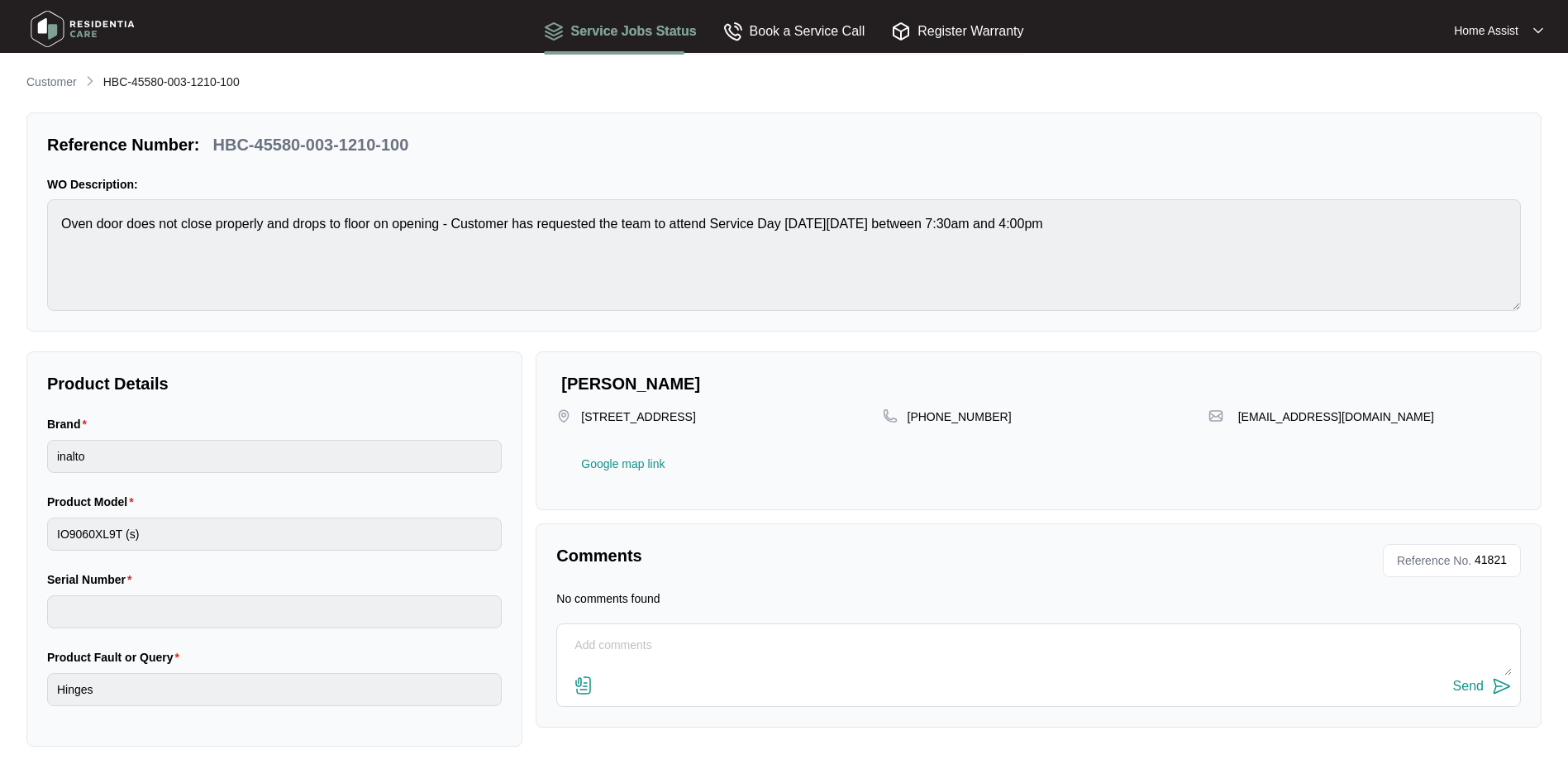
click at [46, 77] on p "Customer" at bounding box center [51, 81] width 50 height 16
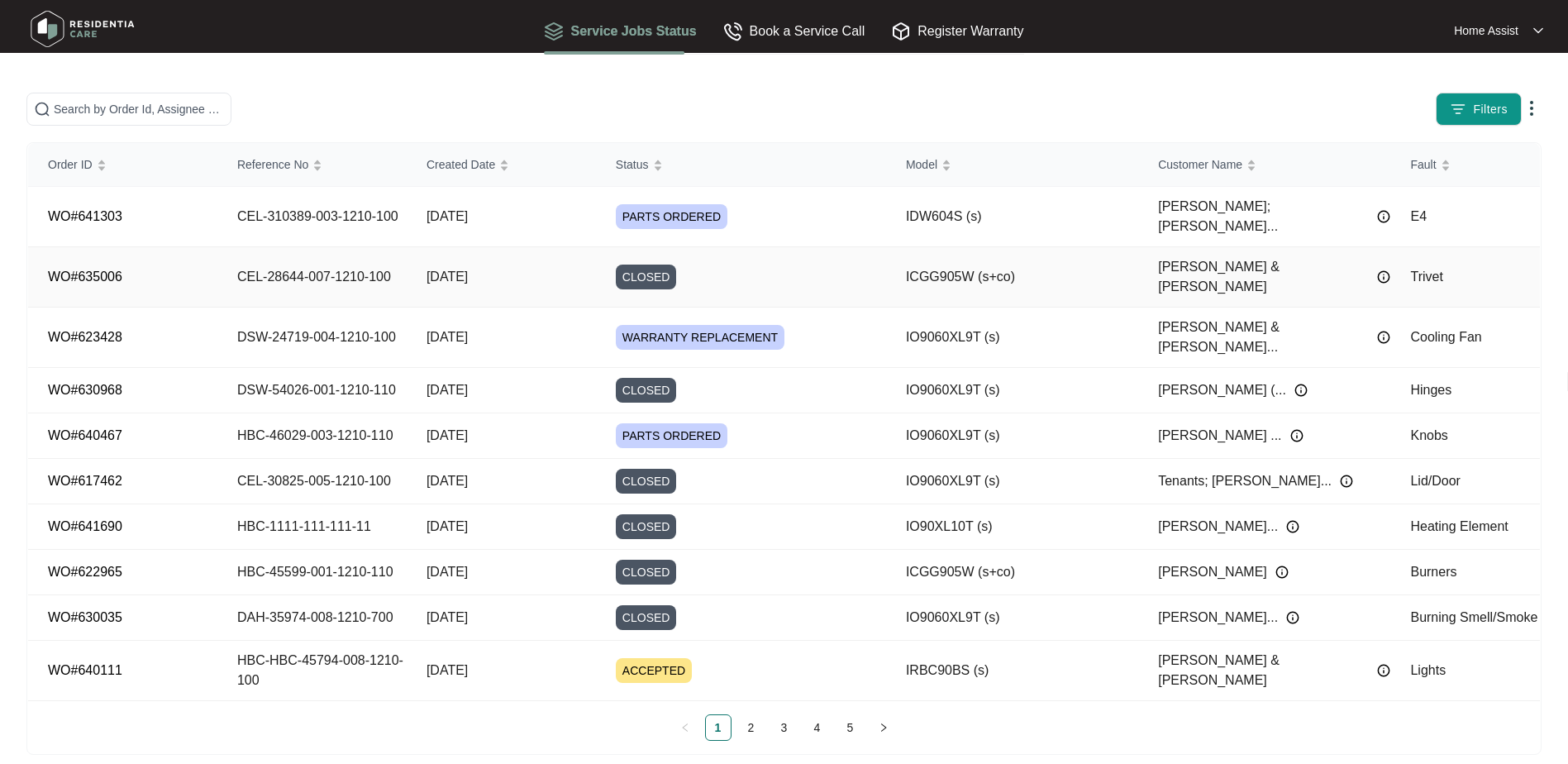
click at [372, 256] on td "CEL-28644-007-1210-100" at bounding box center [312, 277] width 189 height 60
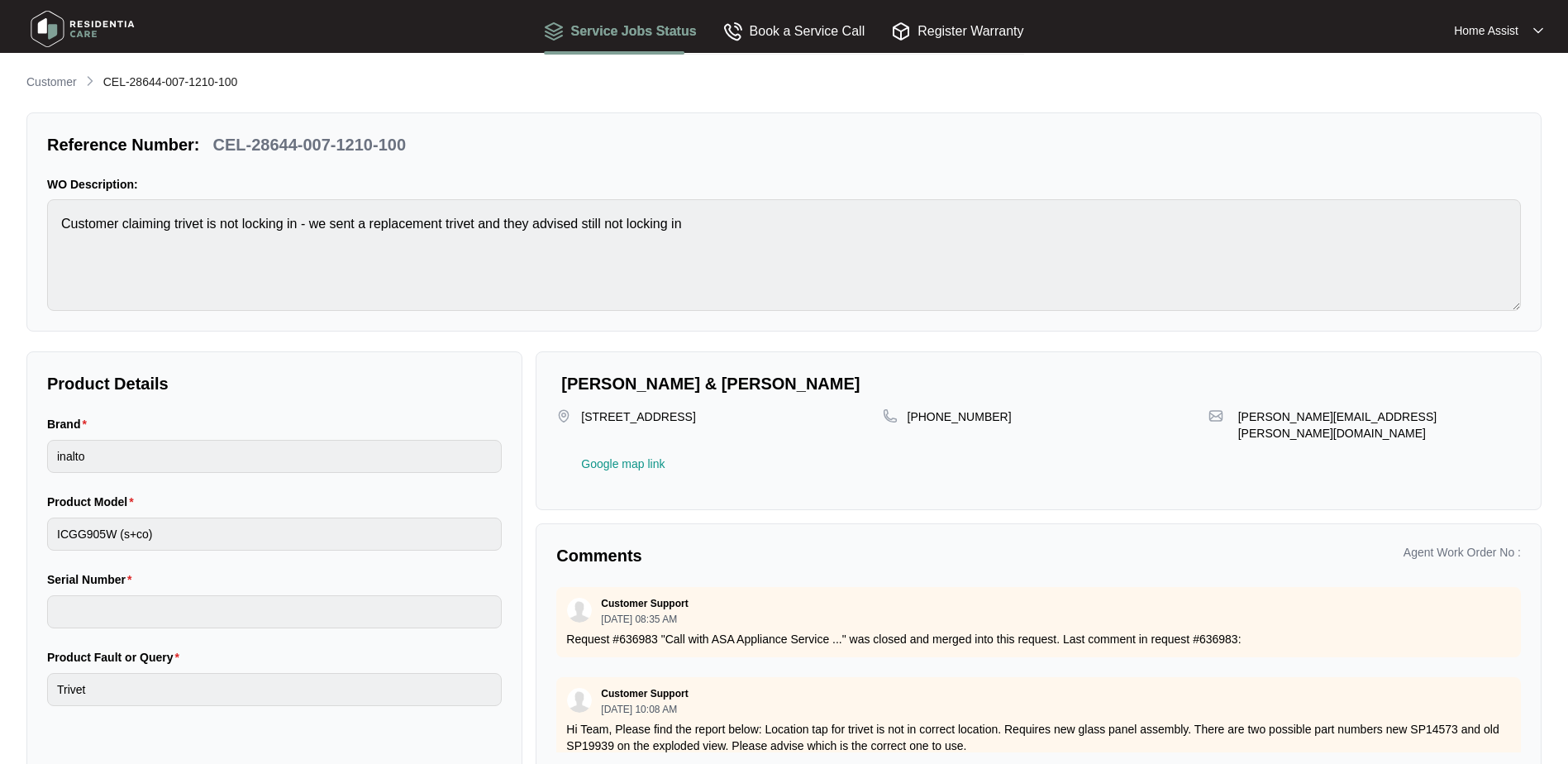
click at [37, 73] on p "Customer" at bounding box center [51, 81] width 50 height 16
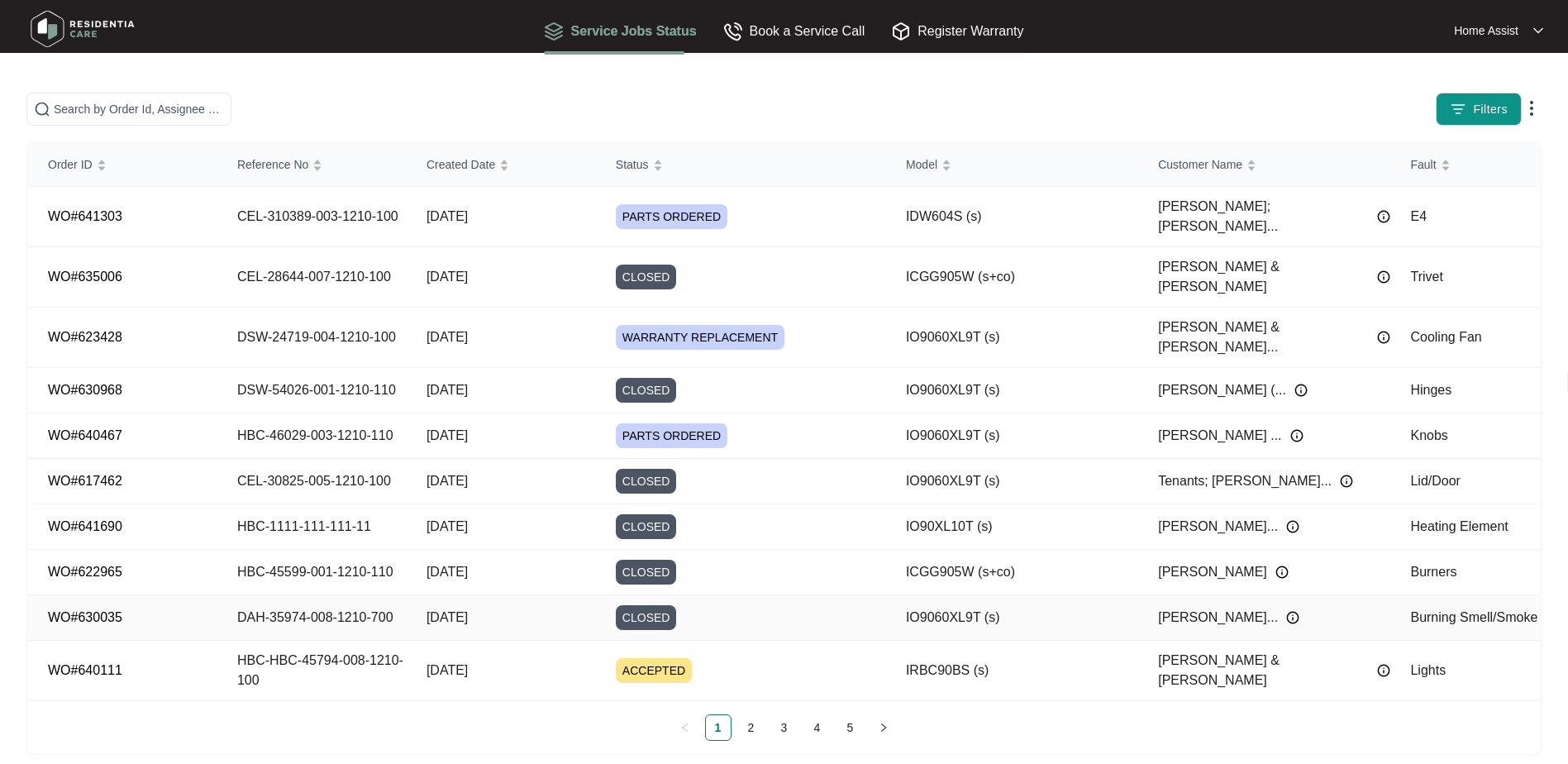
click at [350, 596] on td "DAH-35974-008-1210-700" at bounding box center [312, 619] width 189 height 46
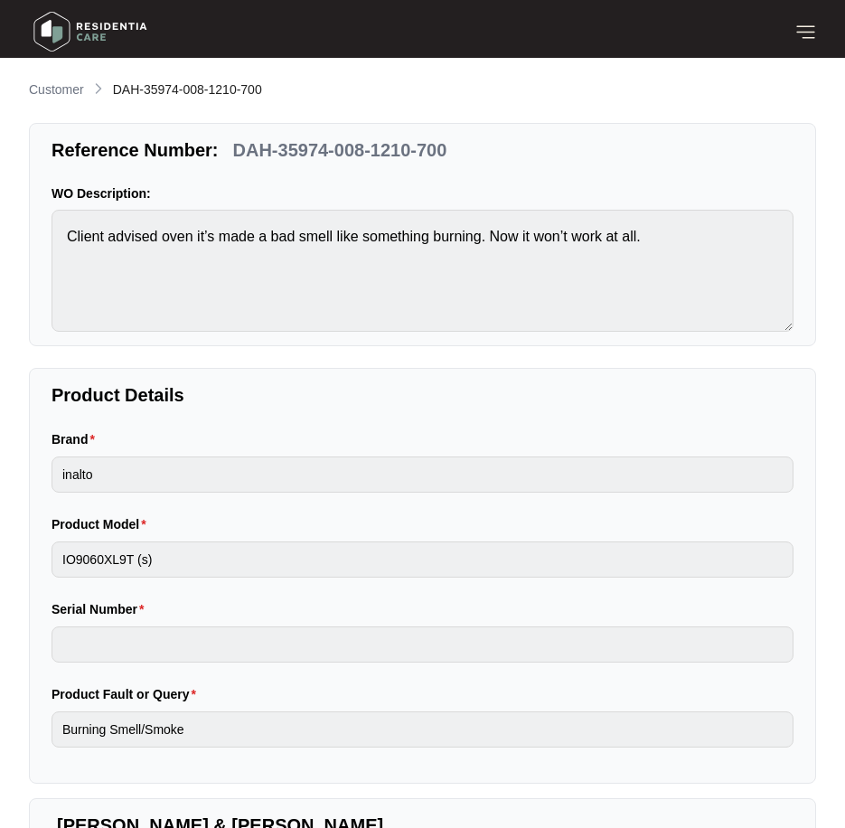
click at [70, 91] on p "Customer" at bounding box center [56, 89] width 55 height 18
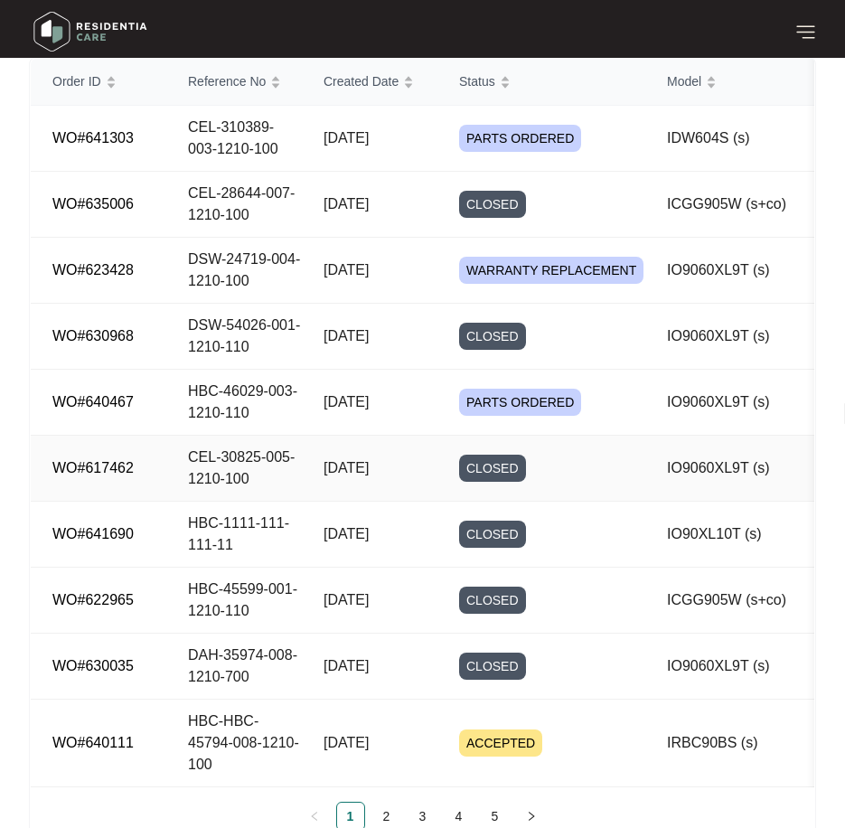
scroll to position [181, 0]
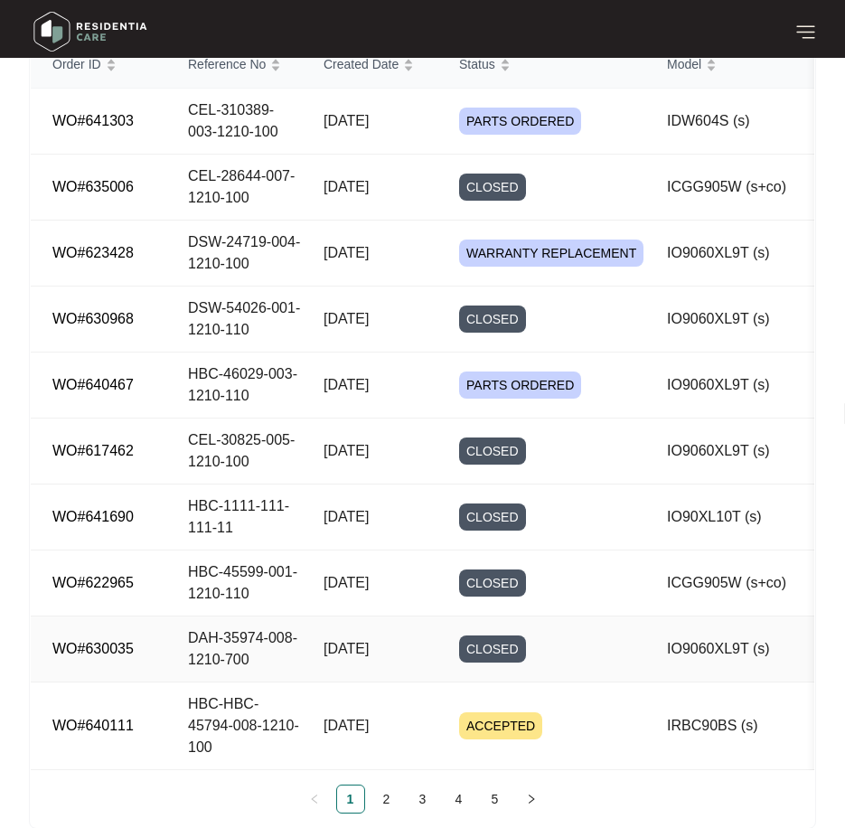
click at [295, 653] on td "DAH-35974-008-1210-700" at bounding box center [234, 649] width 136 height 66
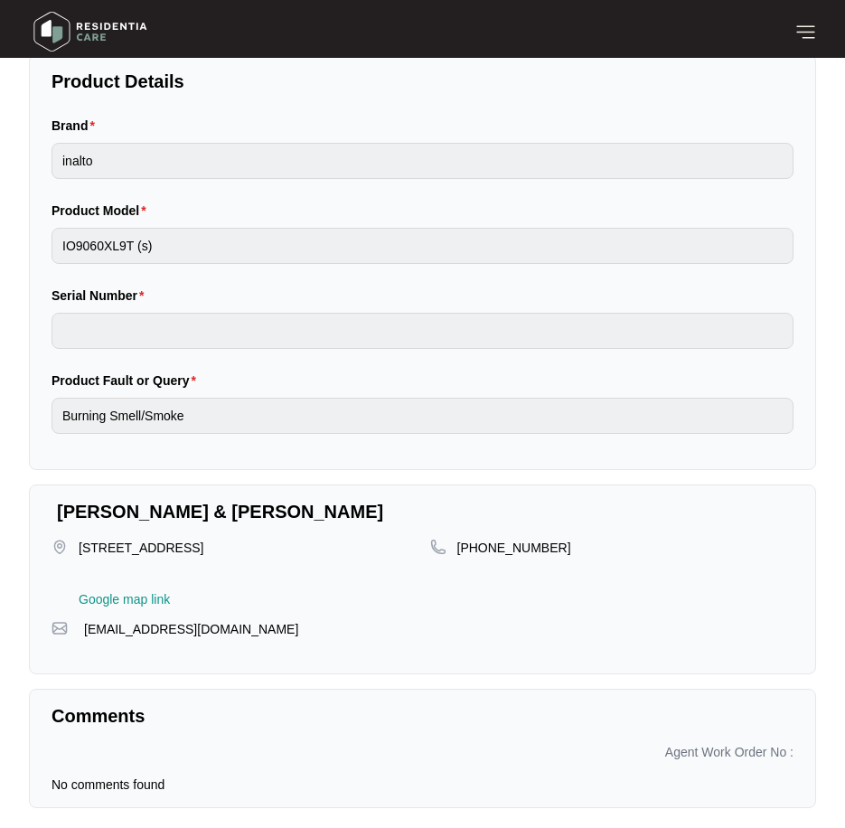
scroll to position [323, 0]
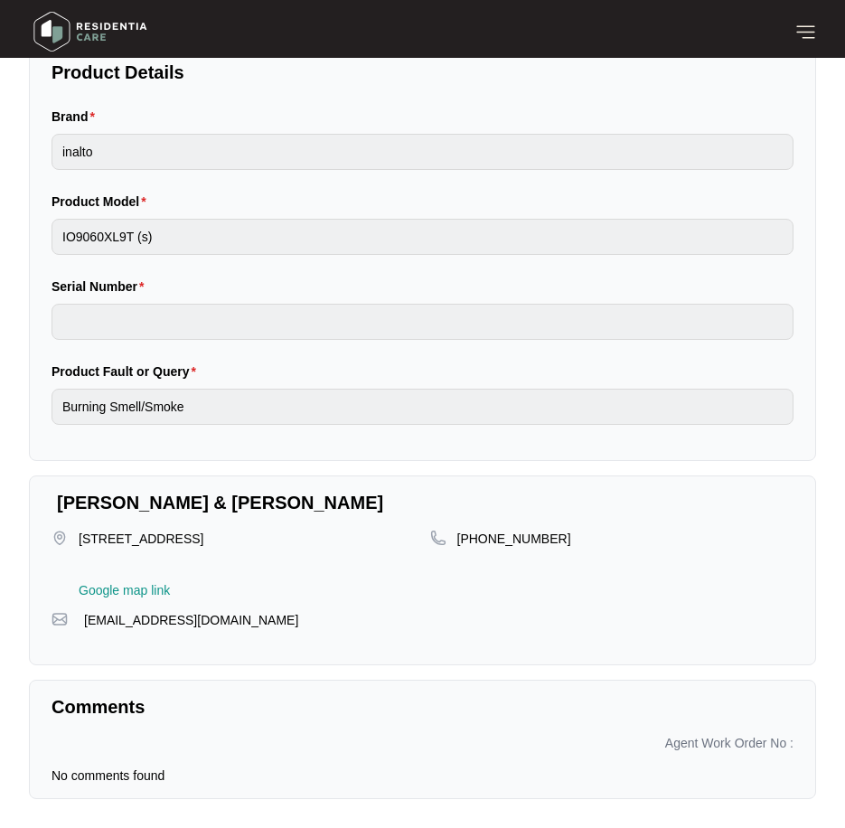
click at [234, 774] on div "No comments found" at bounding box center [422, 775] width 742 height 18
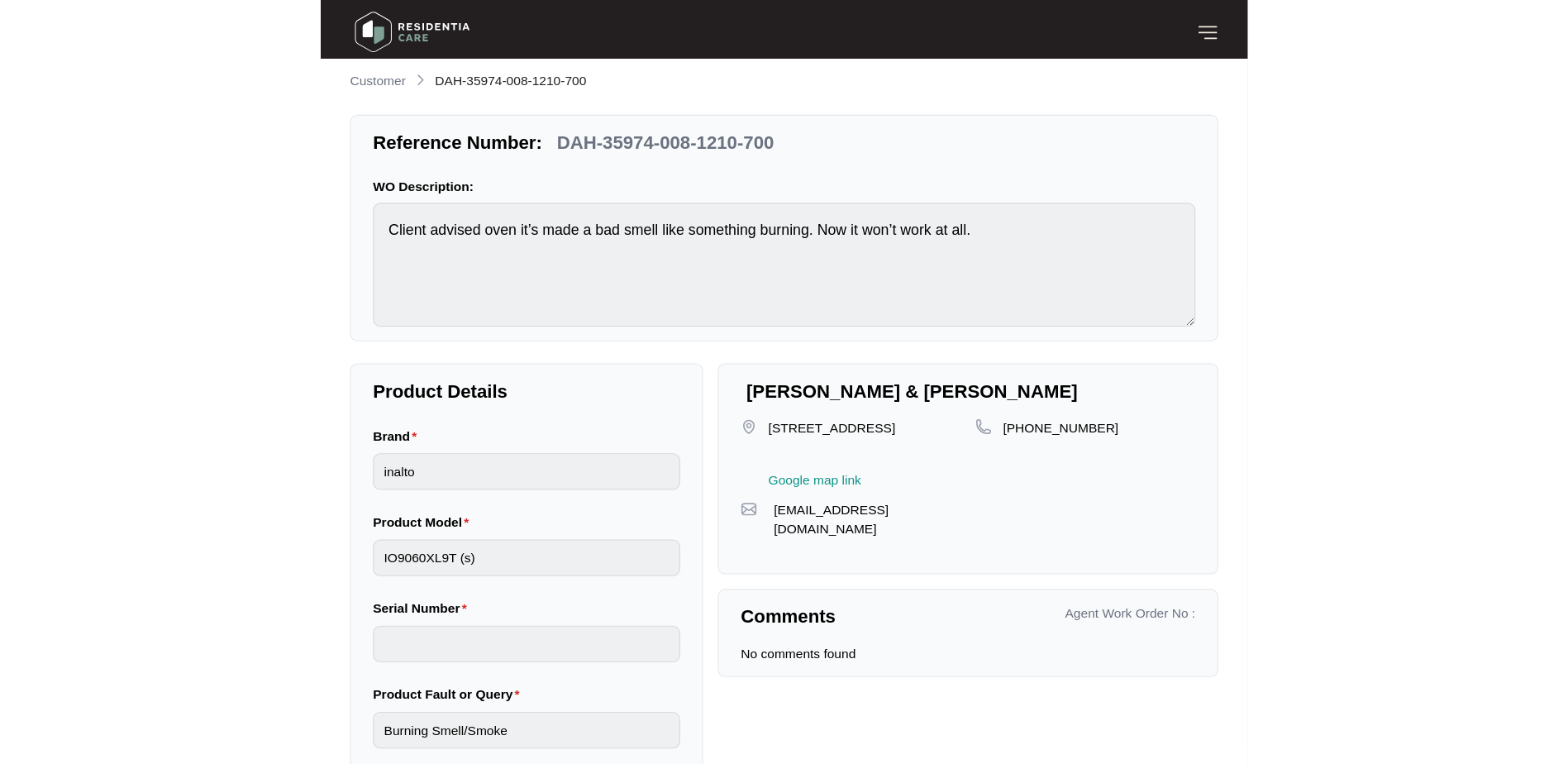
scroll to position [0, 0]
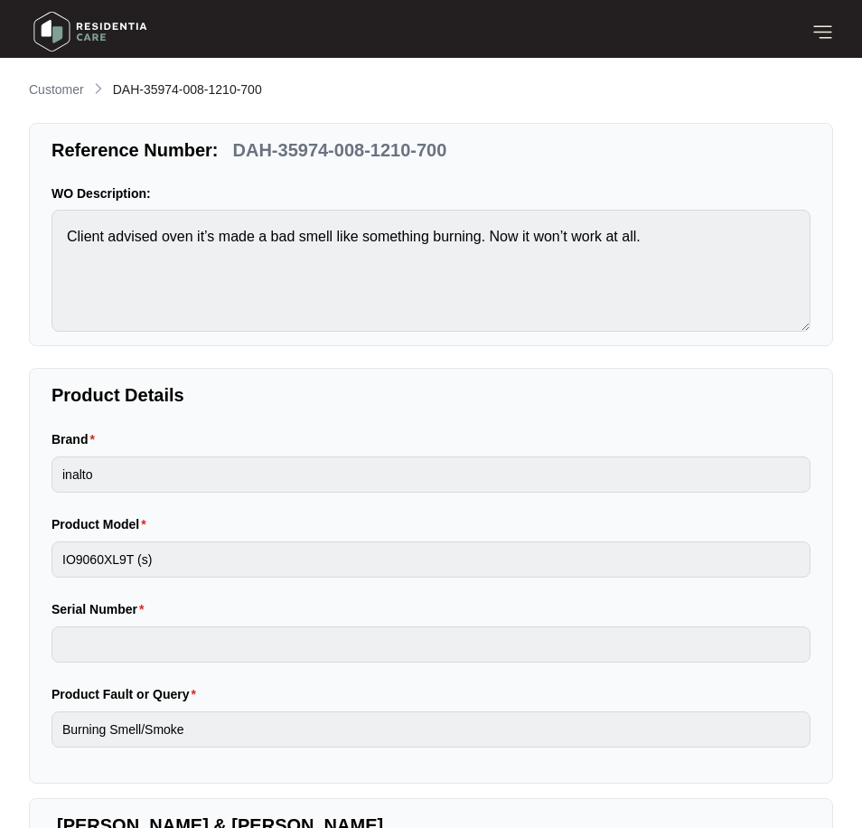
click at [211, 505] on form "Brand inalto Product Model IO9060XL9T (s) Serial Number Product Fault or Query …" at bounding box center [430, 588] width 759 height 318
